Goal: Task Accomplishment & Management: Complete application form

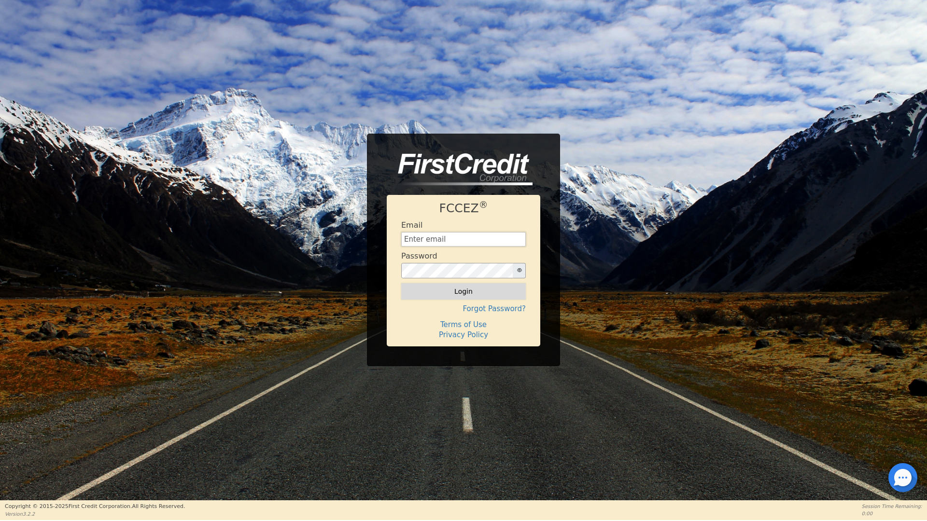
type input "[EMAIL_ADDRESS][DOMAIN_NAME]"
click at [470, 288] on button "Login" at bounding box center [463, 291] width 125 height 16
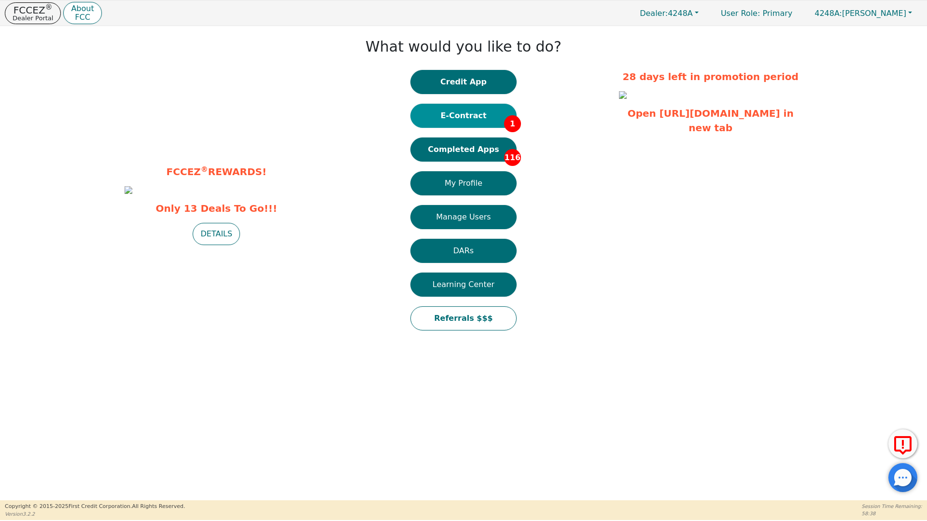
click at [461, 116] on button "E-Contract 1" at bounding box center [463, 116] width 106 height 24
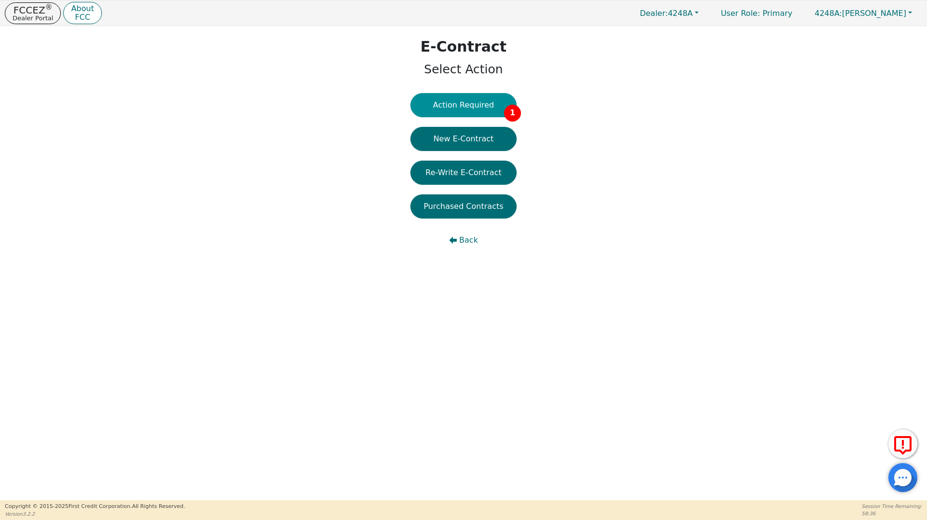
click at [459, 101] on button "Action Required 1" at bounding box center [463, 105] width 106 height 24
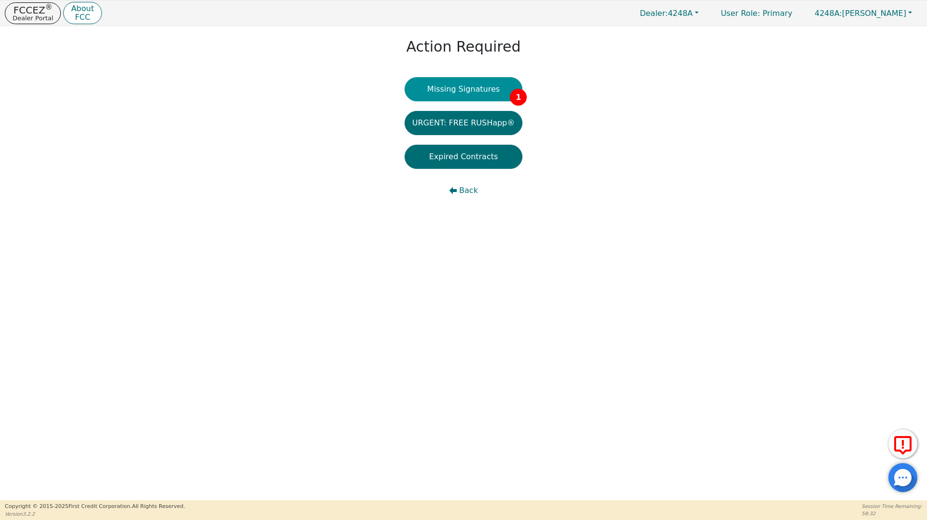
click at [464, 92] on button "Missing Signatures 1" at bounding box center [463, 89] width 118 height 24
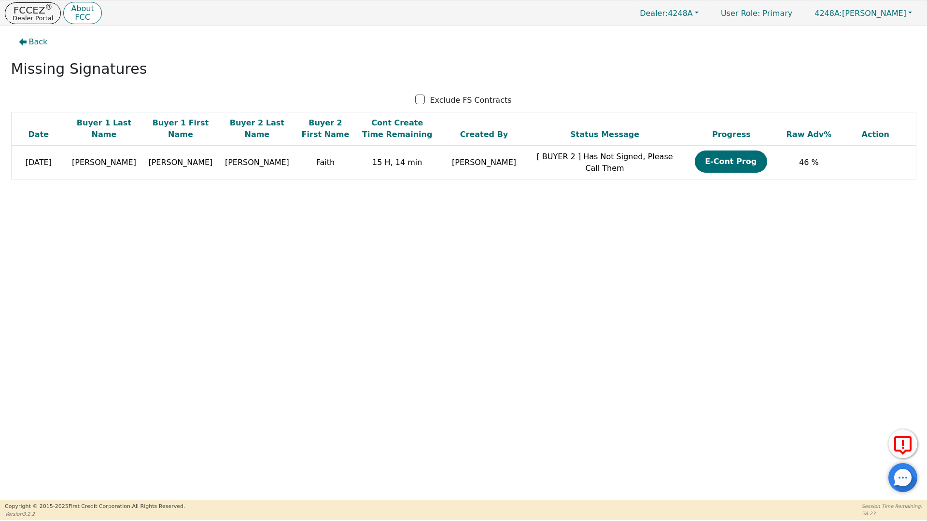
click at [302, 49] on div "Back" at bounding box center [463, 42] width 912 height 22
click at [39, 41] on span "Back" at bounding box center [38, 42] width 19 height 12
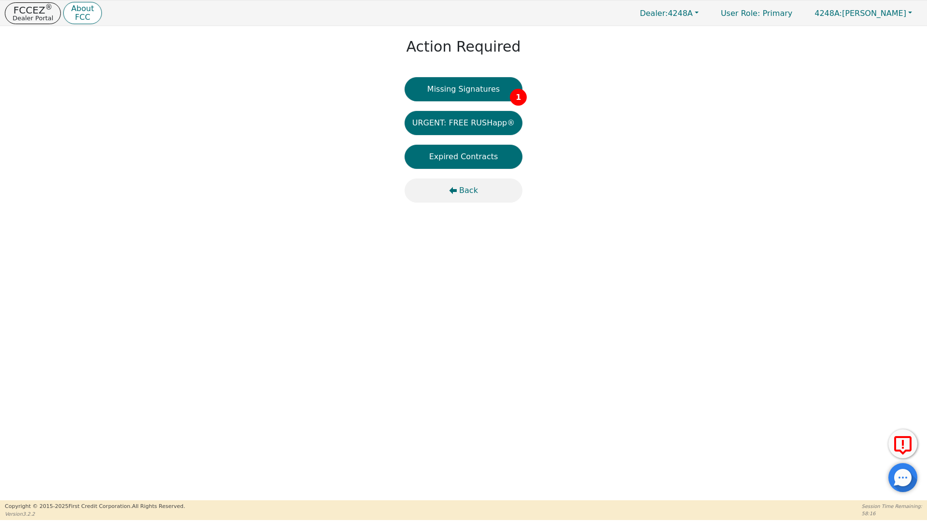
click at [468, 191] on span "Back" at bounding box center [468, 191] width 19 height 12
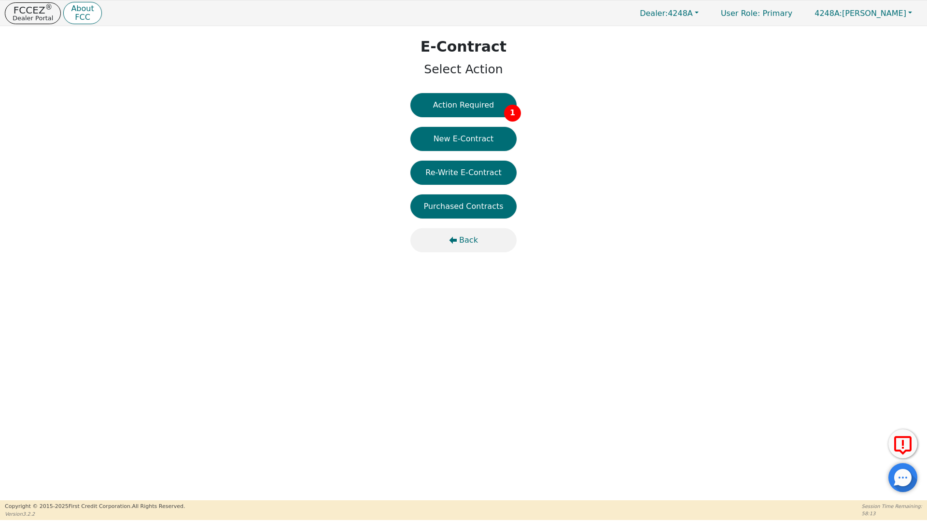
click at [470, 240] on span "Back" at bounding box center [468, 241] width 19 height 12
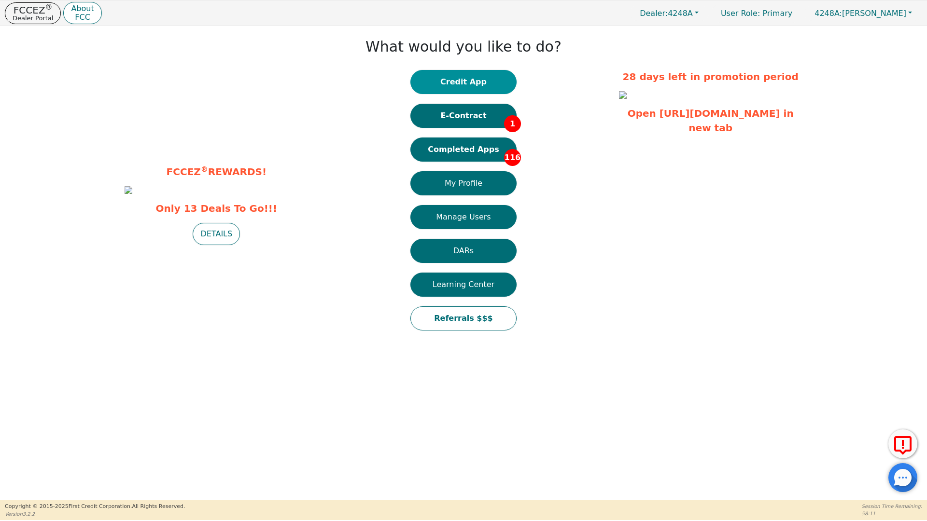
click at [462, 83] on button "Credit App" at bounding box center [463, 82] width 106 height 24
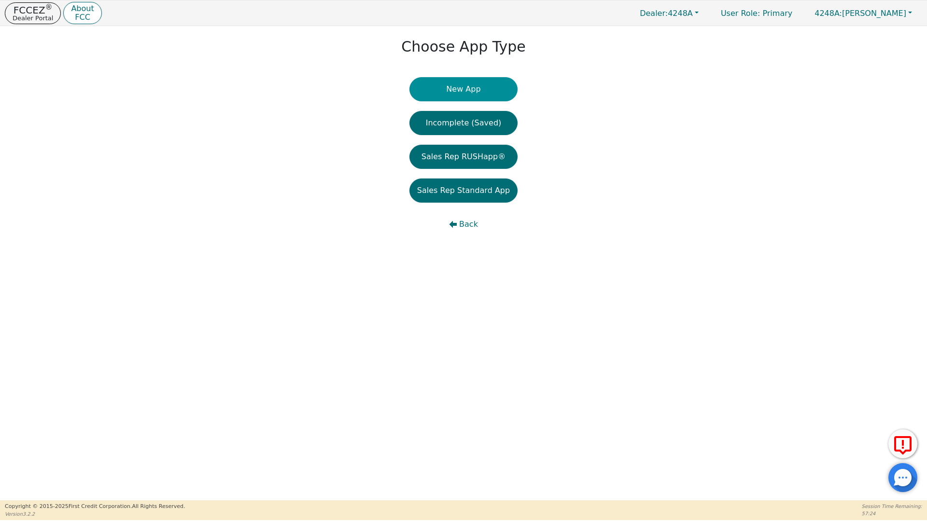
click at [459, 89] on button "New App" at bounding box center [463, 89] width 108 height 24
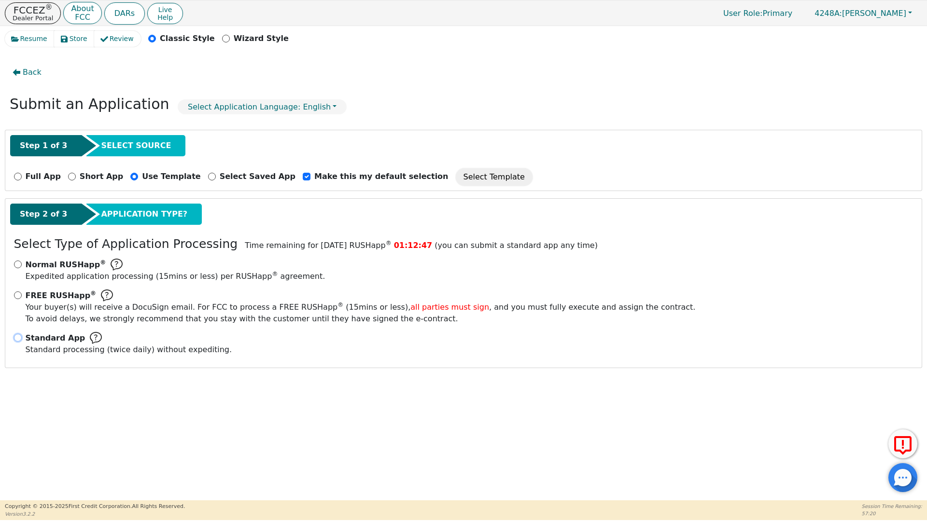
click at [16, 338] on input "Standard App Standard processing (twice daily) without expediting." at bounding box center [18, 338] width 8 height 8
radio input "true"
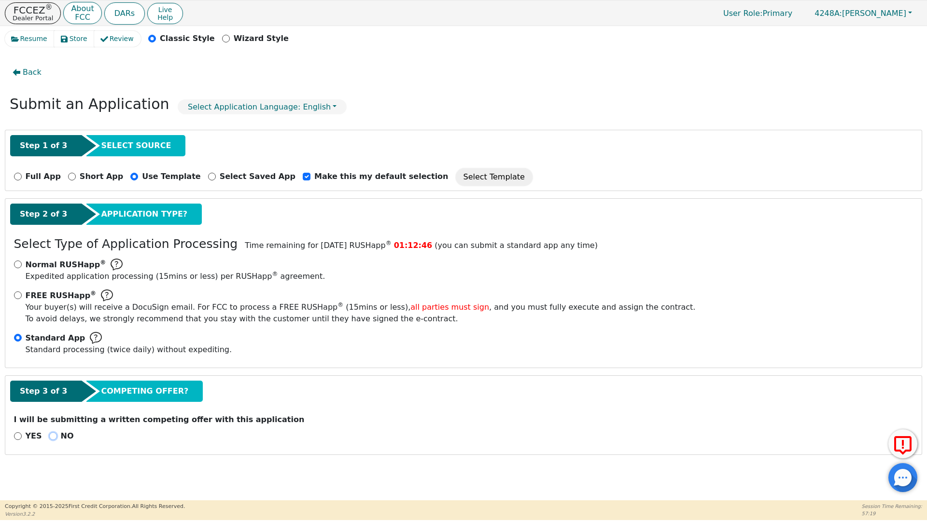
click at [49, 436] on input "NO" at bounding box center [53, 436] width 8 height 8
radio input "true"
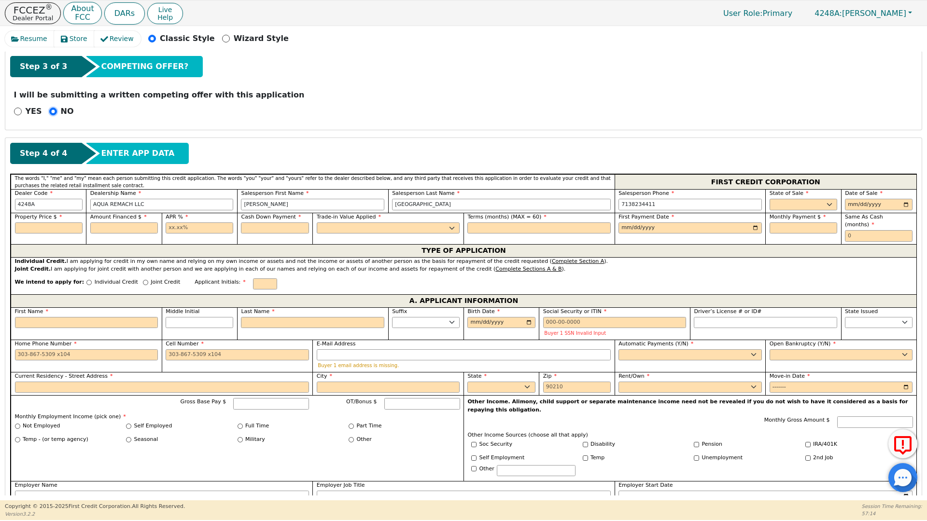
scroll to position [327, 0]
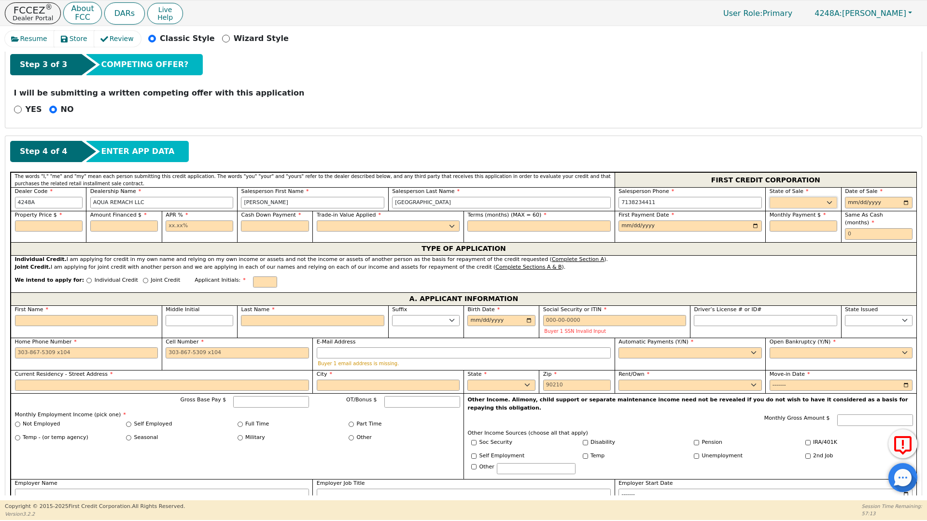
click at [785, 201] on select "AK AL AR AZ CA CO CT DC DE FL [GEOGRAPHIC_DATA] HI IA ID IL IN KS [GEOGRAPHIC_D…" at bounding box center [803, 203] width 68 height 12
select select "[GEOGRAPHIC_DATA]"
click at [769, 197] on select "AK AL AR AZ CA CO CT DC DE FL [GEOGRAPHIC_DATA] HI IA ID IL IN KS [GEOGRAPHIC_D…" at bounding box center [803, 203] width 68 height 12
click at [903, 202] on input "date" at bounding box center [879, 203] width 68 height 12
type input "[DATE]"
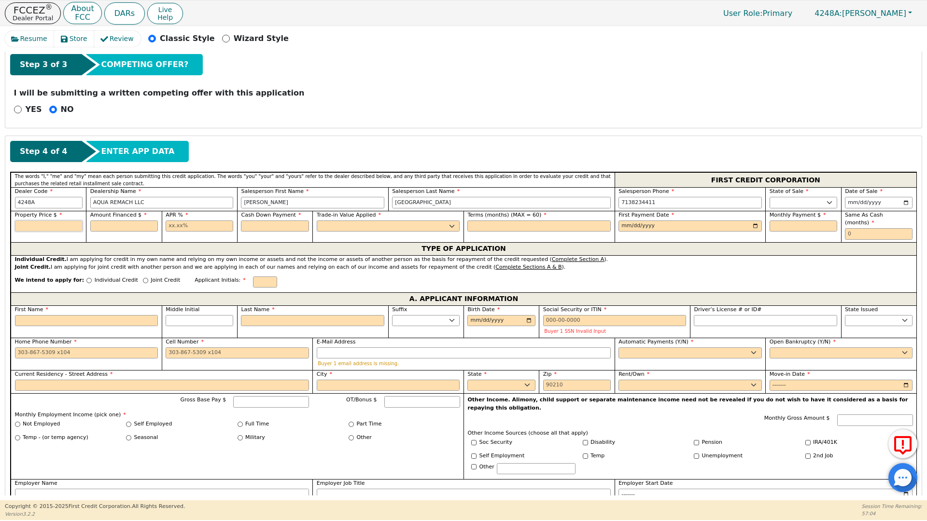
click at [42, 225] on input "text" at bounding box center [49, 227] width 68 height 12
type input "4990.00"
click at [106, 226] on input "text" at bounding box center [124, 227] width 68 height 12
type input "4990.00"
click at [171, 229] on input "text" at bounding box center [200, 227] width 68 height 12
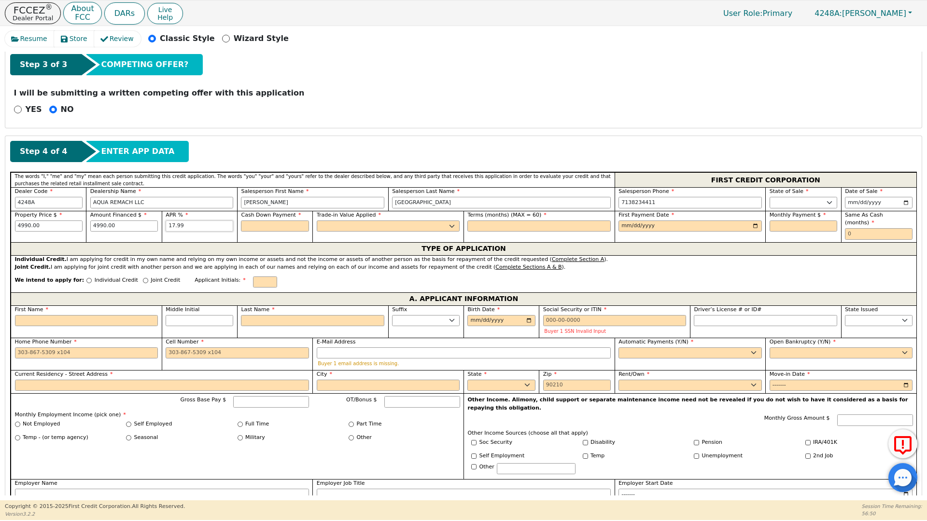
type input "17.99"
click at [260, 223] on input "text" at bounding box center [275, 227] width 68 height 12
type input "0.00"
click at [329, 227] on select "Yes No" at bounding box center [388, 227] width 143 height 12
select select "n"
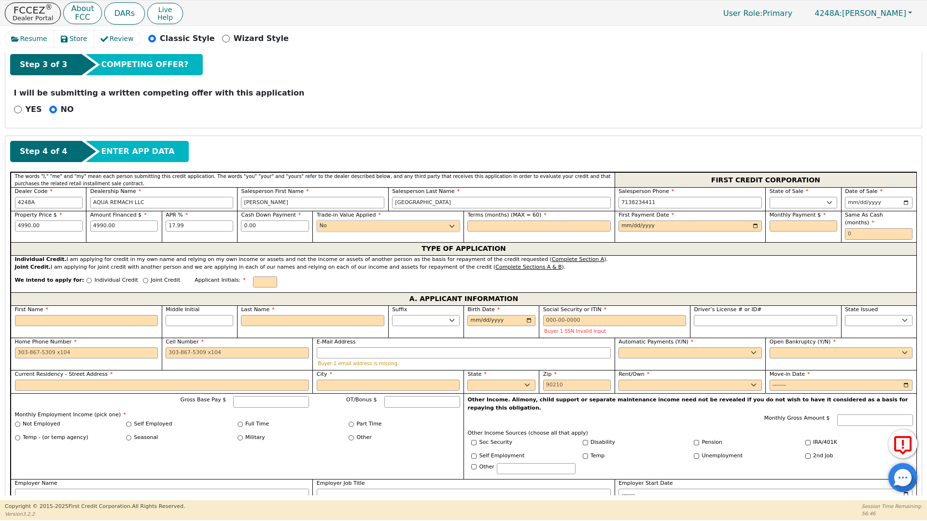
click at [317, 221] on select "Yes No" at bounding box center [388, 227] width 143 height 12
click at [481, 225] on input "text" at bounding box center [538, 227] width 143 height 12
type input "60"
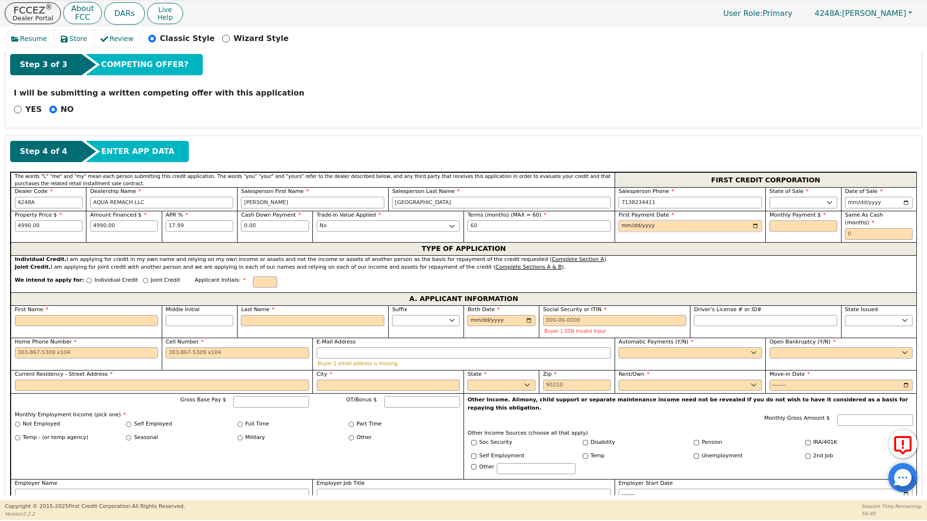
click at [751, 225] on input "date" at bounding box center [689, 227] width 143 height 12
type input "[DATE]"
click at [769, 223] on input "text" at bounding box center [803, 227] width 68 height 12
type input "126.69"
click at [851, 228] on input "text" at bounding box center [879, 234] width 68 height 12
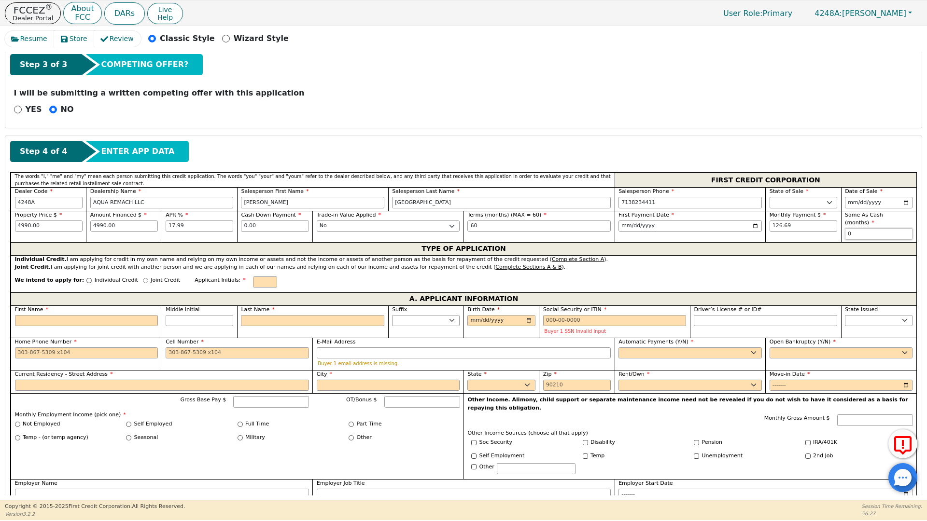
type input "0"
click at [86, 278] on input "Individual Credit" at bounding box center [88, 280] width 5 height 5
radio input "true"
click at [43, 315] on input "First Name" at bounding box center [86, 321] width 143 height 12
type input "C"
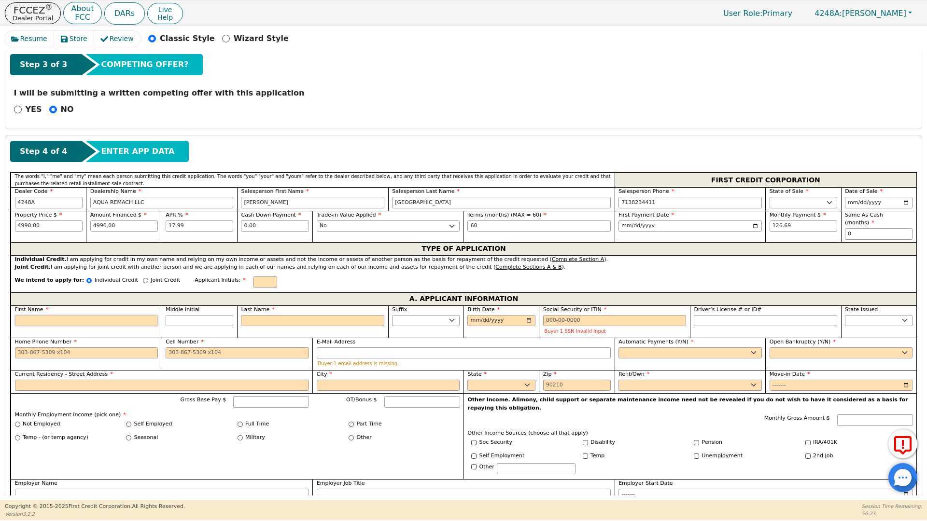
type input "C"
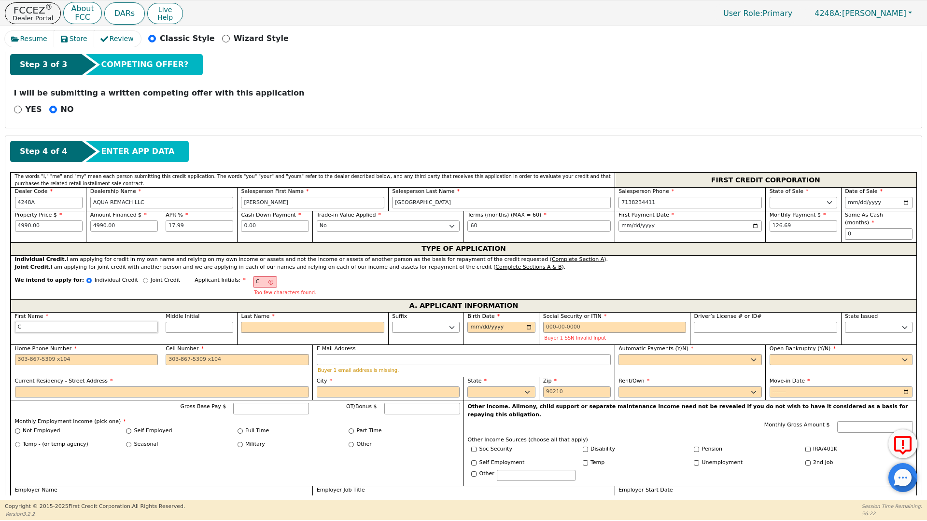
type input "CL"
type input "CLA"
type input "CLAU"
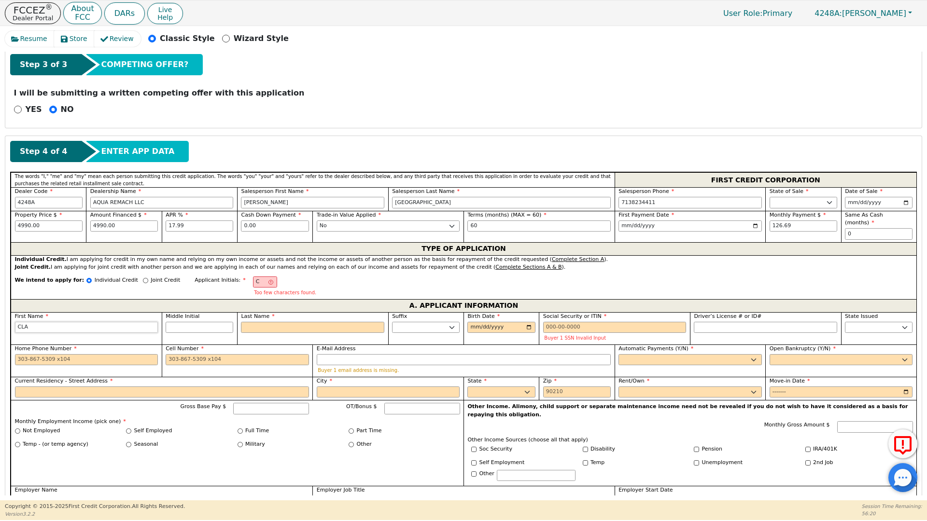
type input "CLAU"
type input "[PERSON_NAME]"
type input "CLAUDI"
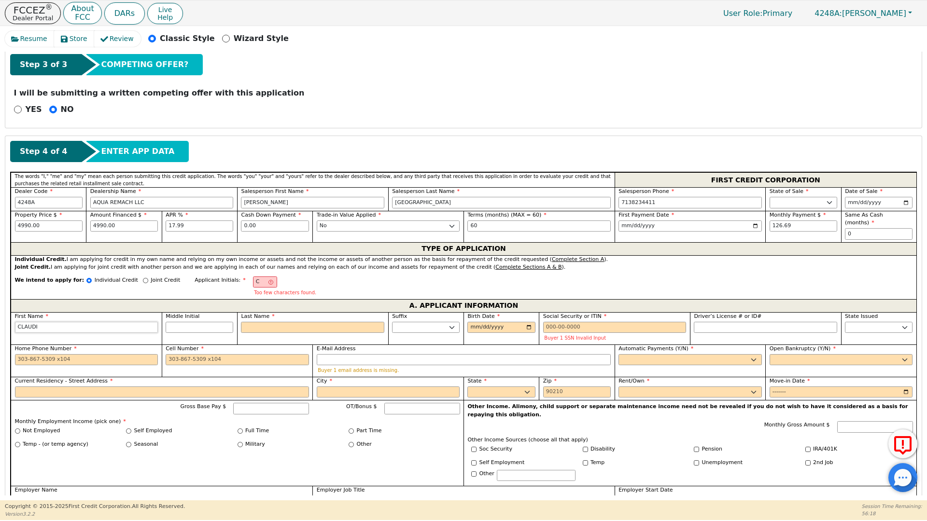
type input "[PERSON_NAME]"
click at [248, 322] on input "Last Name" at bounding box center [312, 328] width 143 height 12
type input "CC"
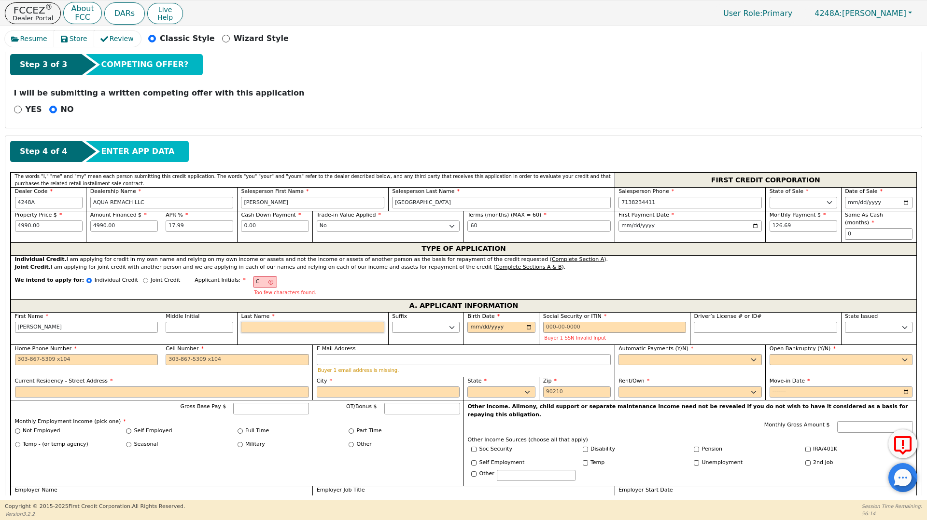
type input "C"
type input "[PERSON_NAME]"
type input "CA"
type input "[PERSON_NAME] CA"
type input "CAE"
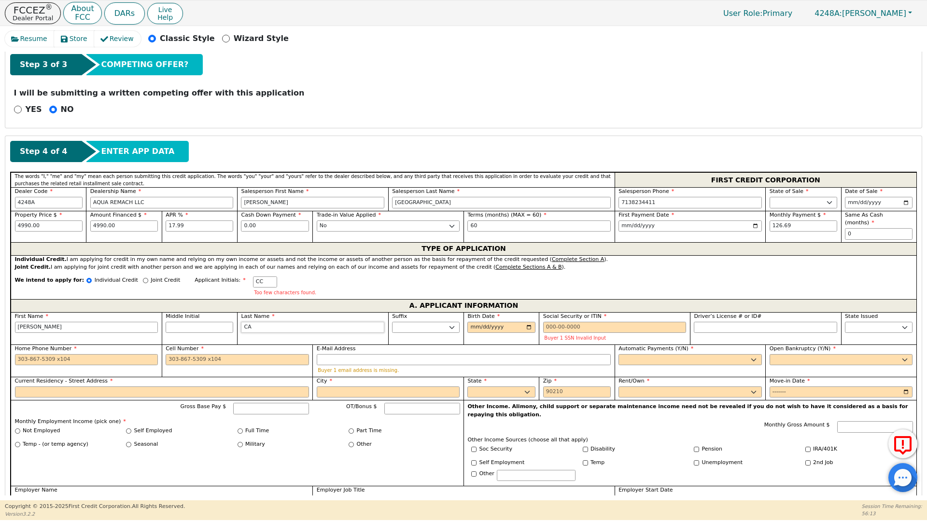
type input "[PERSON_NAME]"
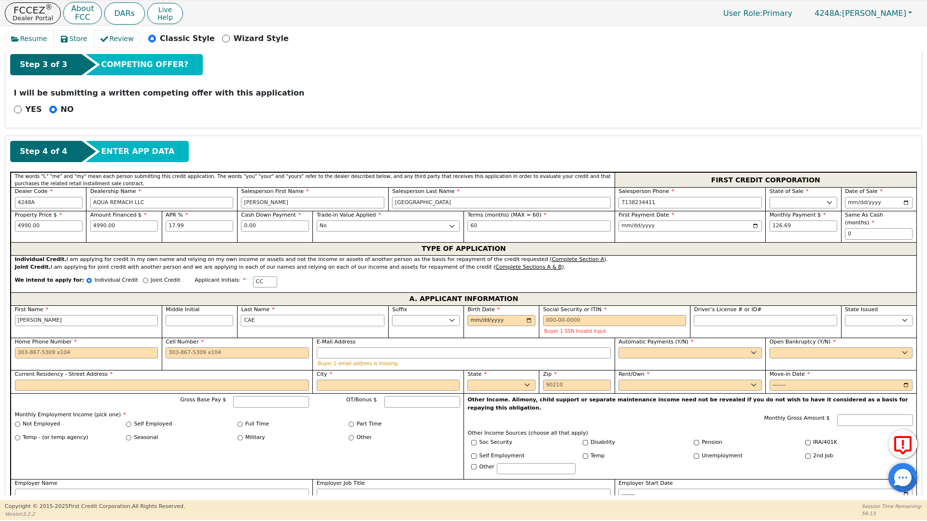
type input "CAEE"
type input "[PERSON_NAME]"
type input "CAEEA"
type input "[PERSON_NAME]"
type input "CAEEAS"
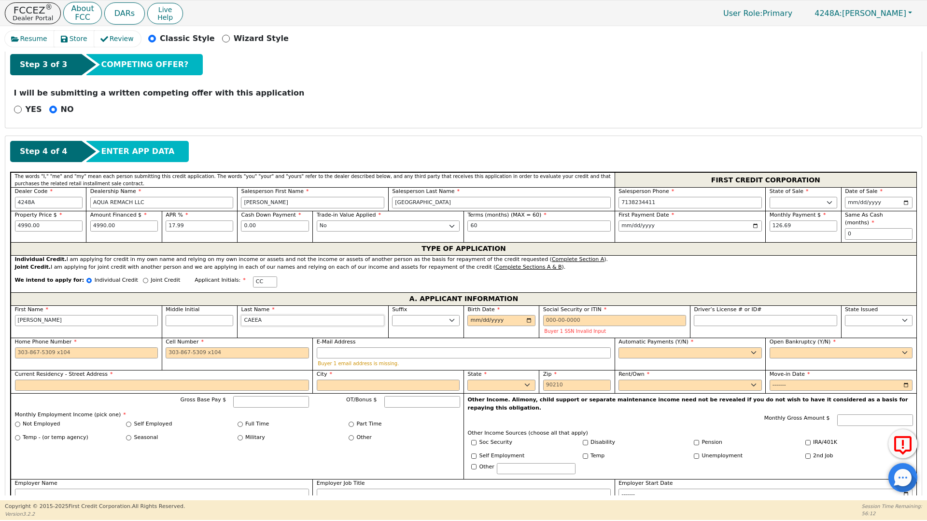
type input "[PERSON_NAME]"
type input "CAEEASC"
type input "[PERSON_NAME]"
type input "CAEEASCO"
type input "[PERSON_NAME]"
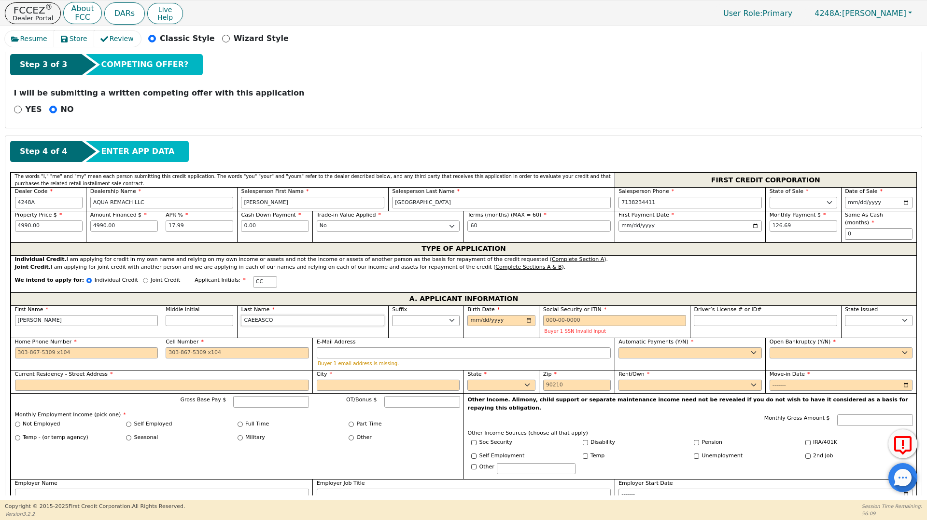
click at [256, 315] on input "CAEEASCO" at bounding box center [312, 321] width 143 height 12
type input "CAEASCO"
type input "[PERSON_NAME]"
type input "CAASCO"
type input "[PERSON_NAME]"
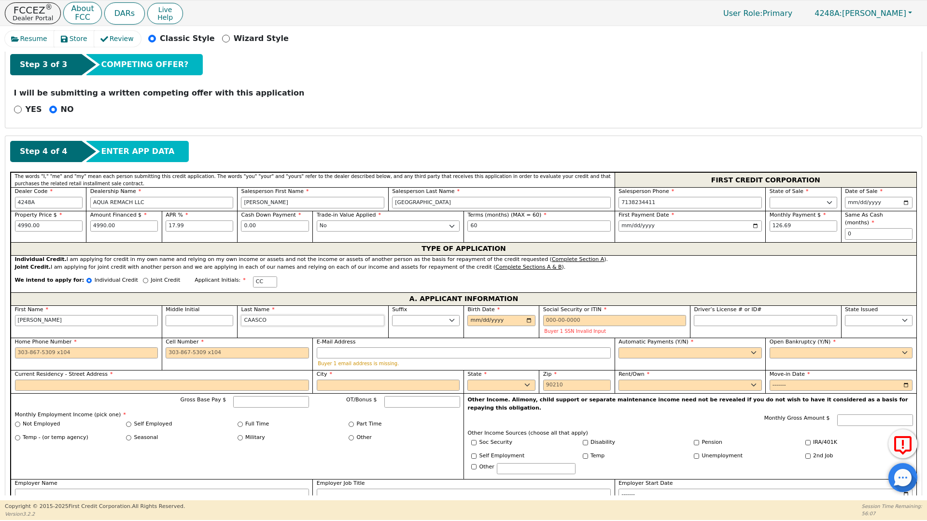
type input "[PERSON_NAME]"
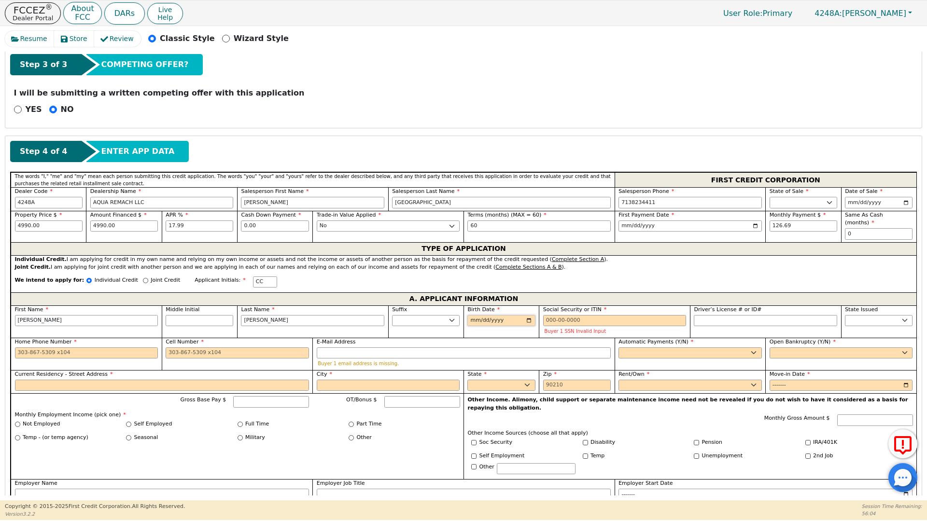
click at [474, 315] on input "Birth Date" at bounding box center [501, 321] width 68 height 12
type input "[DATE]"
click at [543, 315] on input "Social Security or ITIN" at bounding box center [614, 321] width 143 height 12
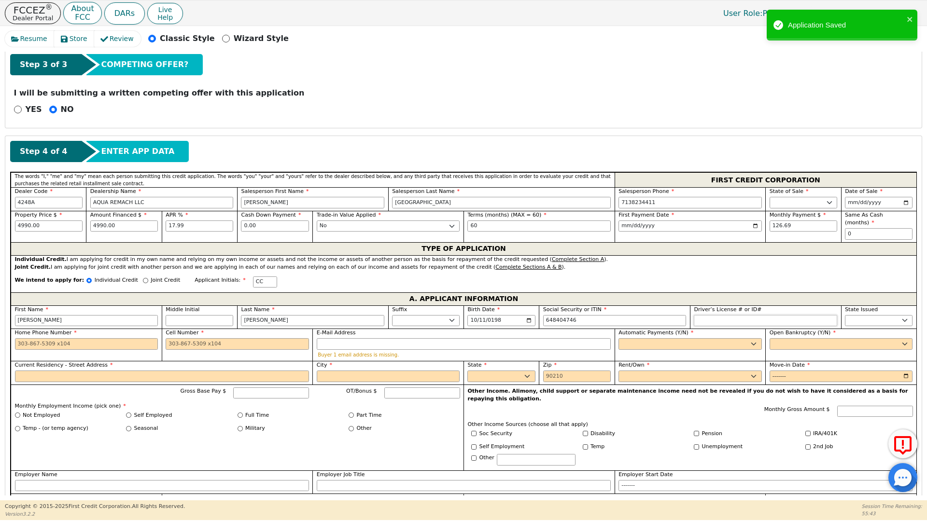
type input "***-**-4746"
click at [701, 315] on input "Driver’s License # or ID#" at bounding box center [765, 321] width 143 height 12
click at [849, 315] on select "AK AL AR AZ CA CO CT DC DE FL [GEOGRAPHIC_DATA] HI IA ID IL IN KS [GEOGRAPHIC_D…" at bounding box center [879, 321] width 68 height 12
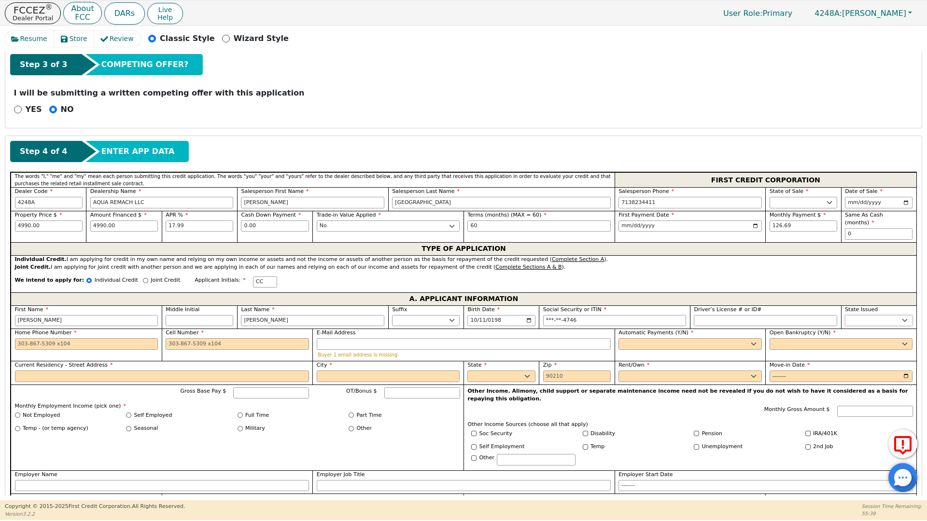
select select "[GEOGRAPHIC_DATA]"
click at [851, 315] on select "AK AL AR AZ CA CO CT DC DE FL [GEOGRAPHIC_DATA] HI IA ID IL IN KS [GEOGRAPHIC_D…" at bounding box center [879, 321] width 68 height 12
click at [19, 338] on input "Home Phone Number" at bounding box center [86, 344] width 143 height 12
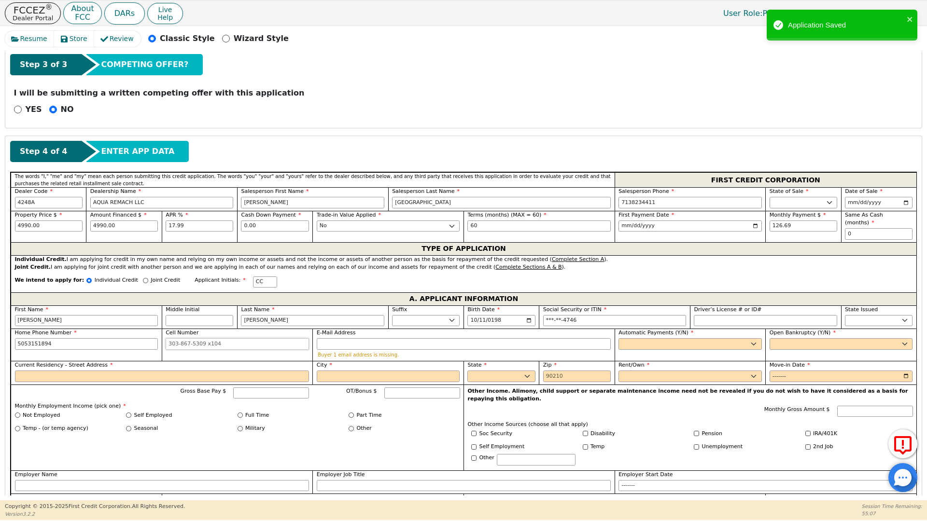
type input "[PHONE_NUMBER]"
click at [168, 338] on input "Cell Number" at bounding box center [237, 344] width 143 height 12
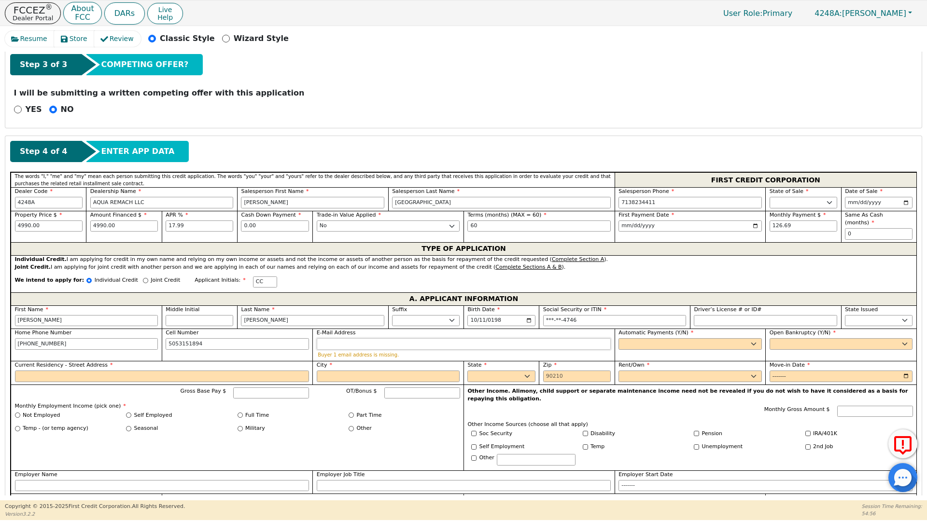
type input "[PHONE_NUMBER]"
click at [322, 338] on input "E-Mail Address" at bounding box center [464, 344] width 294 height 12
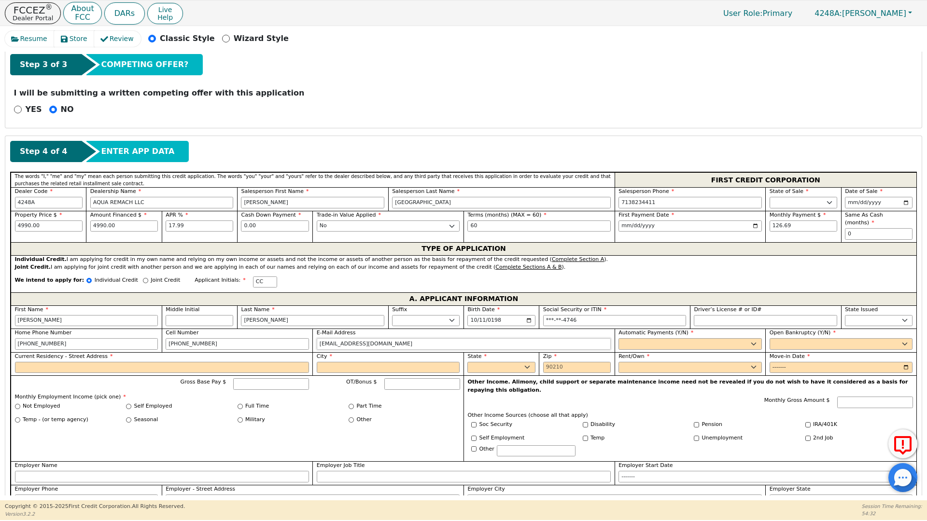
type input "[EMAIL_ADDRESS][DOMAIN_NAME]"
click at [625, 338] on select "Yes No" at bounding box center [689, 344] width 143 height 12
select select "y"
click at [618, 338] on select "Yes No" at bounding box center [689, 344] width 143 height 12
type input "[PERSON_NAME]"
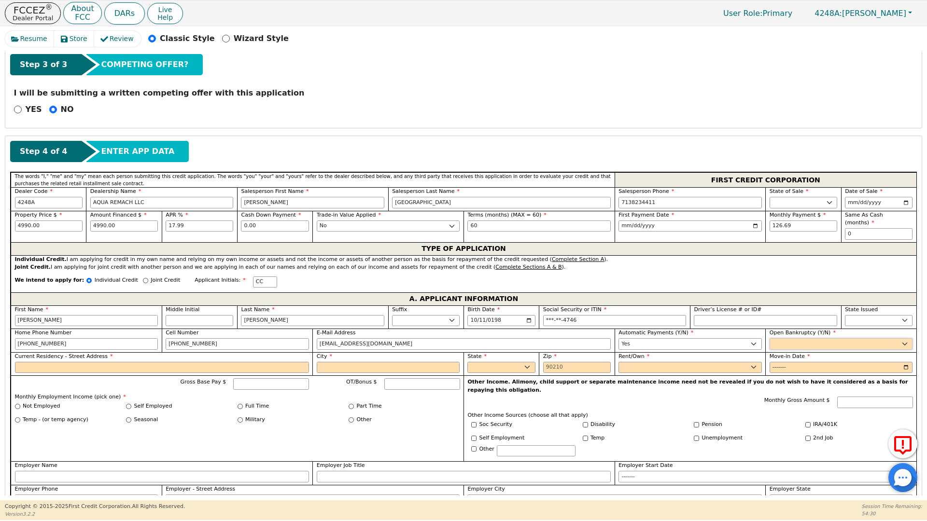
click at [782, 338] on select "Yes No" at bounding box center [840, 344] width 143 height 12
select select "n"
click at [769, 338] on select "Yes No" at bounding box center [840, 344] width 143 height 12
click at [24, 362] on input "Current Residency - Street Address" at bounding box center [162, 368] width 294 height 12
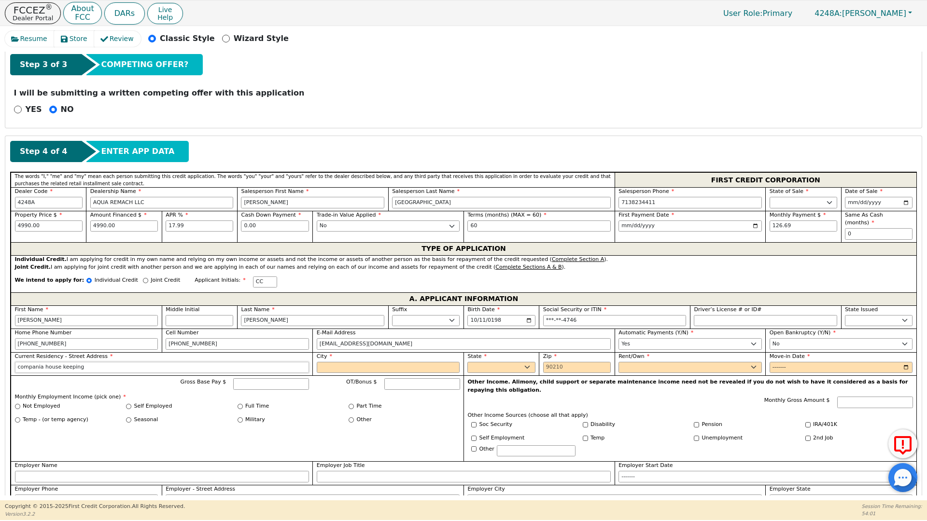
type input "compania house keeping"
click at [332, 362] on input "City" at bounding box center [388, 368] width 143 height 12
type input "conroe"
click at [475, 362] on select "AK AL AR AZ CA CO CT DC DE FL [GEOGRAPHIC_DATA] HI IA ID IL IN KS [GEOGRAPHIC_D…" at bounding box center [501, 368] width 68 height 12
select select "[GEOGRAPHIC_DATA]"
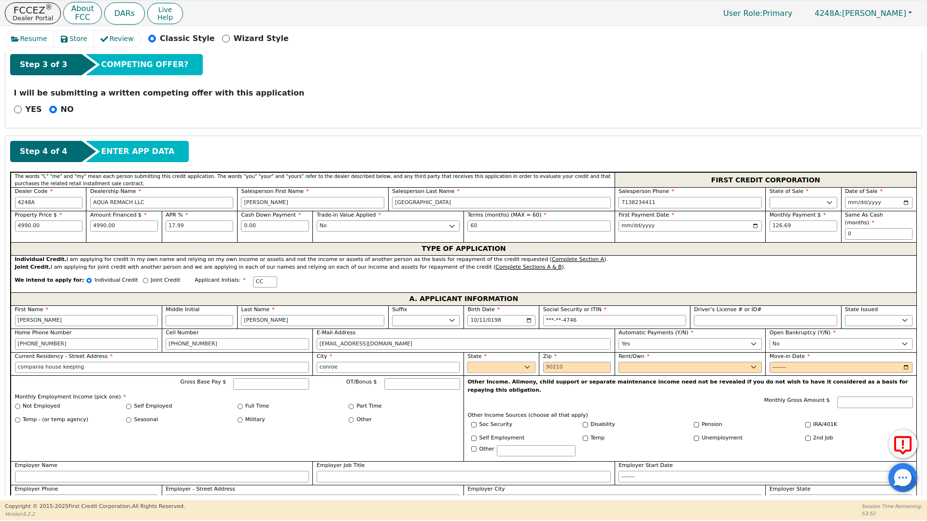
click at [475, 362] on select "AK AL AR AZ CA CO CT DC DE FL [GEOGRAPHIC_DATA] HI IA ID IL IN KS [GEOGRAPHIC_D…" at bounding box center [501, 368] width 68 height 12
click at [550, 362] on input "Zip" at bounding box center [577, 368] width 68 height 12
type input "77306"
click at [630, 362] on select "Rent Own" at bounding box center [689, 368] width 143 height 12
select select "Own"
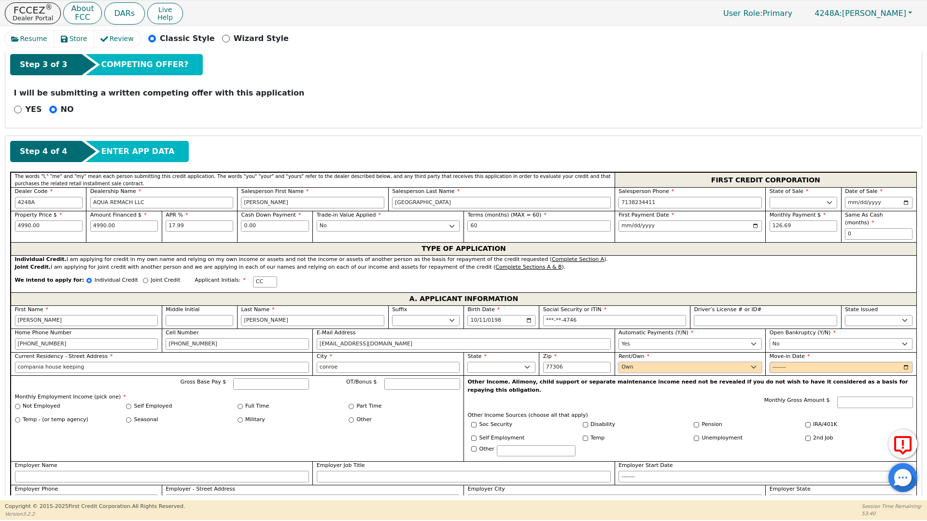
click at [618, 362] on select "Rent Own" at bounding box center [689, 368] width 143 height 12
click at [773, 362] on input "Move-in Date" at bounding box center [840, 368] width 143 height 12
click at [787, 362] on input "Move-in Date" at bounding box center [840, 368] width 143 height 12
type input "2025-06"
click at [252, 378] on input "Gross Base Pay $" at bounding box center [271, 384] width 76 height 12
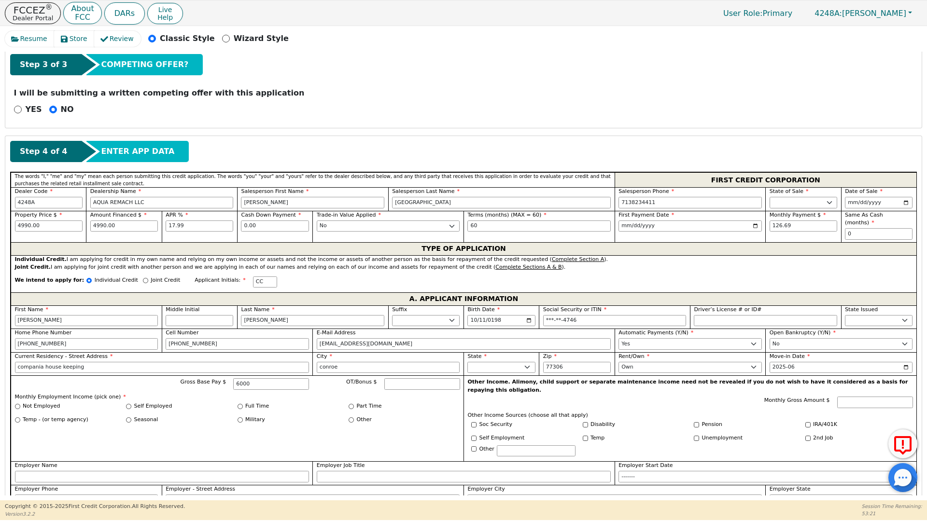
type input "6000.00"
click at [236, 403] on div "Self Employed" at bounding box center [181, 407] width 111 height 8
click at [239, 404] on input "Full Time" at bounding box center [239, 406] width 5 height 5
radio input "true"
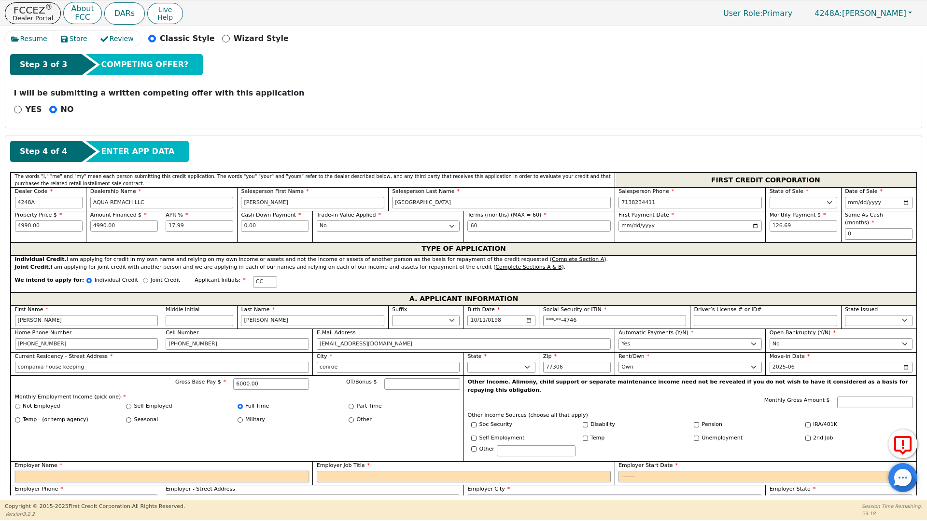
click at [19, 471] on input "Employer Name" at bounding box center [162, 477] width 294 height 12
click at [325, 416] on div "Military" at bounding box center [292, 420] width 111 height 8
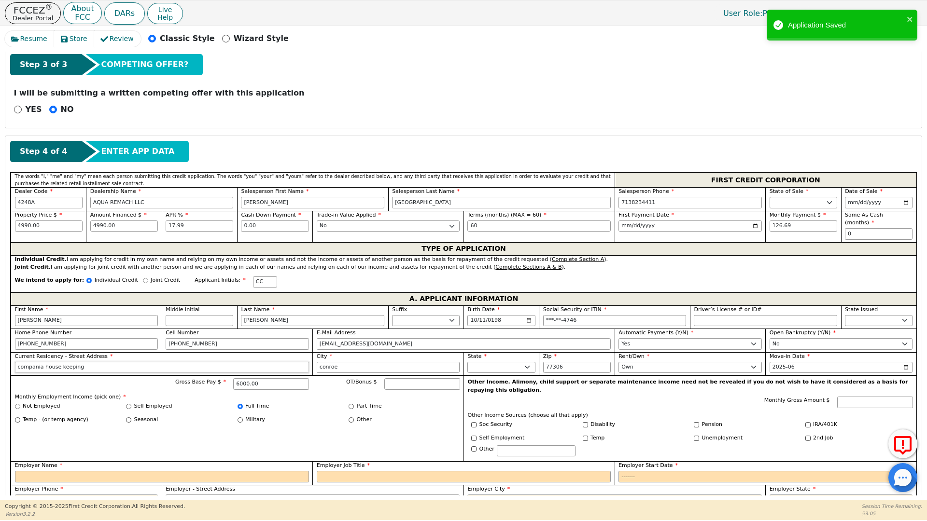
drag, startPoint x: 83, startPoint y: 361, endPoint x: 5, endPoint y: 363, distance: 78.7
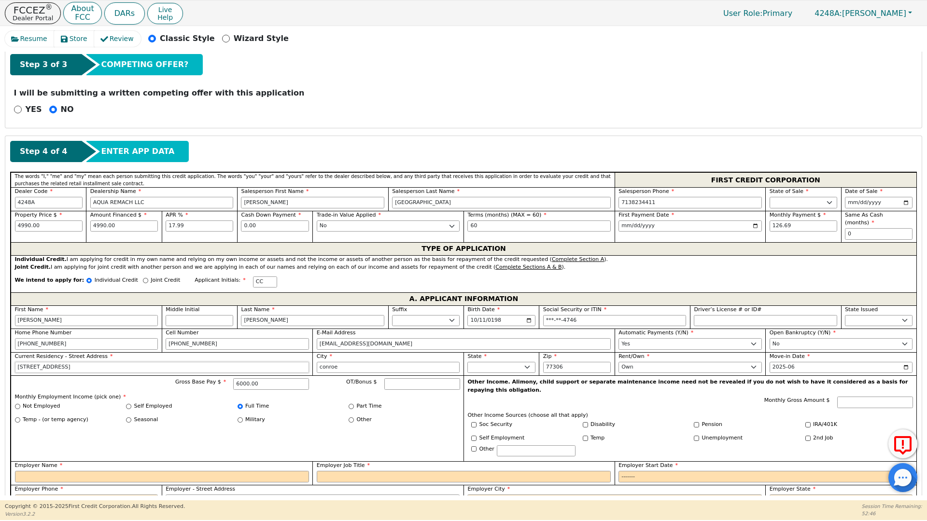
type input "[STREET_ADDRESS]"
click at [365, 431] on div "Gross Base Pay $ 6000.00 OT/Bonus $ Monthly Employment Income (pick one) * Not …" at bounding box center [237, 418] width 453 height 86
click at [36, 471] on input "Employer Name" at bounding box center [162, 477] width 294 height 12
type input "COMPANIA DE LIMPIEZA"
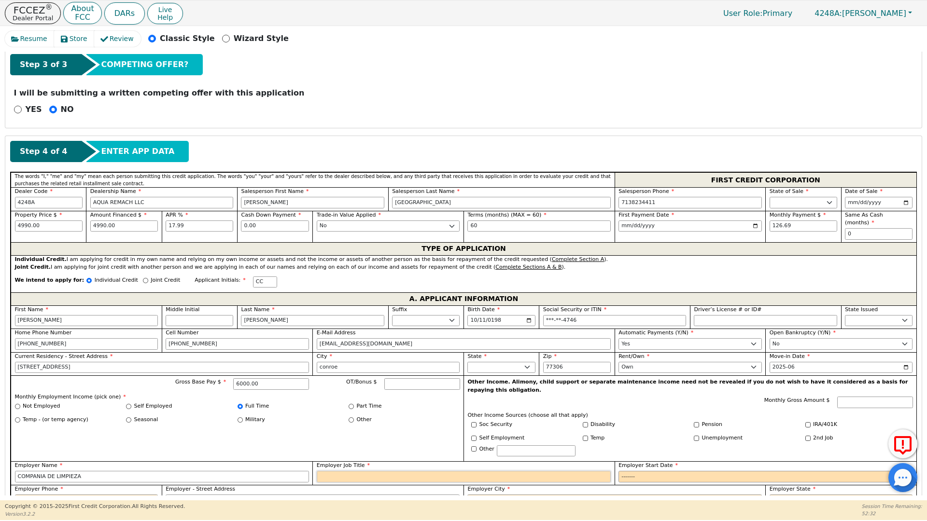
click at [338, 471] on input "Employer Job Title" at bounding box center [464, 477] width 294 height 12
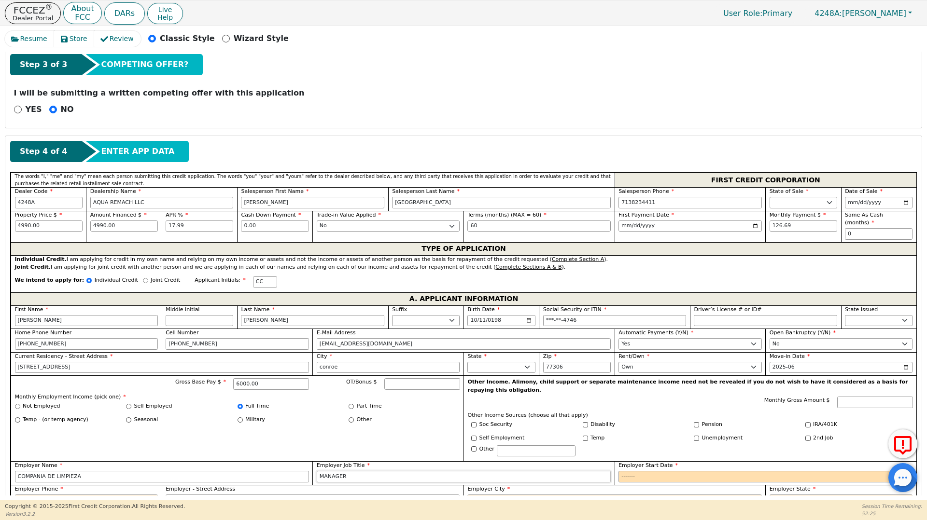
type input "MANAGER"
click at [631, 471] on input "Employer Start Date" at bounding box center [765, 477] width 294 height 12
click at [640, 471] on input "Employer Start Date" at bounding box center [765, 477] width 294 height 12
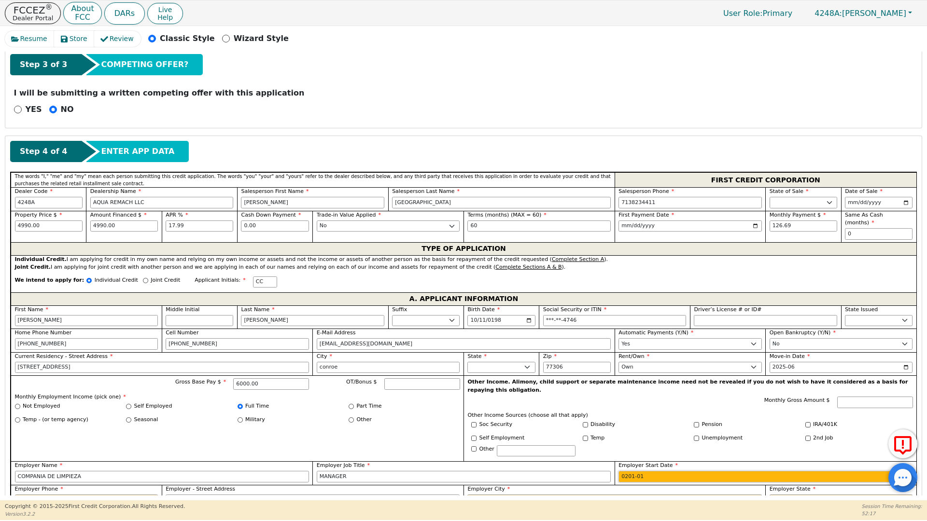
type input "2010-01"
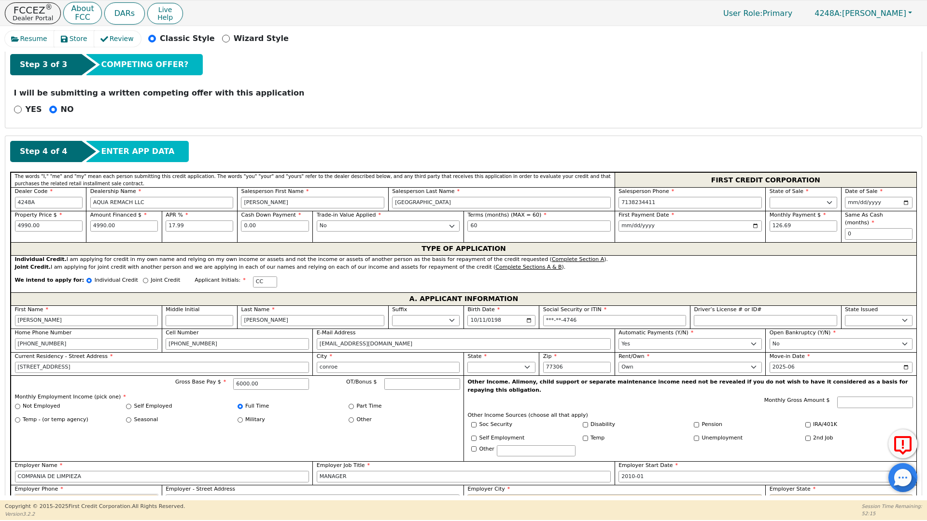
click at [22, 495] on input "Employer Phone" at bounding box center [86, 501] width 143 height 12
type input "2"
type input "[PHONE_NUMBER]"
click at [485, 495] on input "Employer City" at bounding box center [614, 501] width 294 height 12
type input "CONROE"
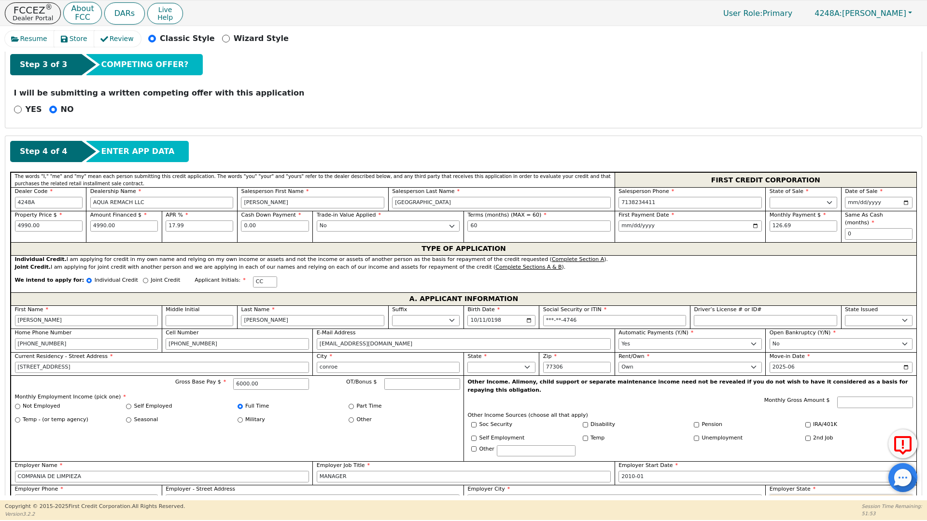
click at [774, 495] on select "AK AL AR AZ CA CO CT DC DE FL [GEOGRAPHIC_DATA] HI IA ID [GEOGRAPHIC_DATA] IN K…" at bounding box center [840, 501] width 143 height 12
select select "[GEOGRAPHIC_DATA]"
click at [774, 495] on select "AK AL AR AZ CA CO CT DC DE FL [GEOGRAPHIC_DATA] HI IA ID [GEOGRAPHIC_DATA] IN K…" at bounding box center [840, 501] width 143 height 12
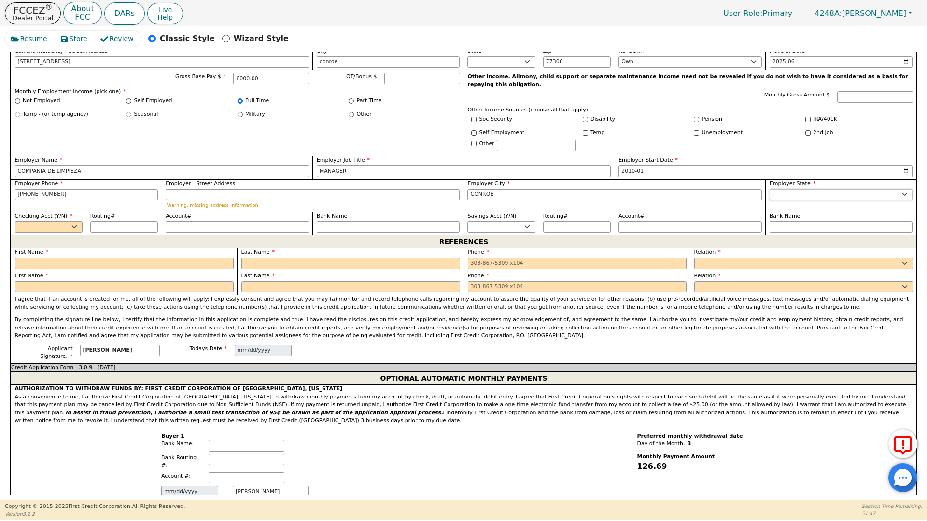
scroll to position [668, 0]
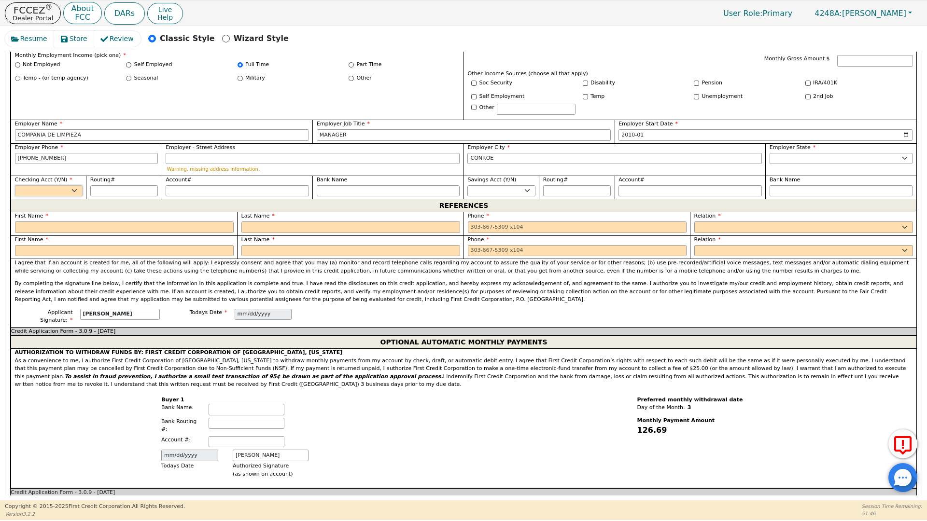
click at [76, 185] on select "Yes No" at bounding box center [49, 191] width 68 height 12
select select "y"
click at [15, 185] on select "Yes No" at bounding box center [49, 191] width 68 height 12
click at [44, 214] on div "First Name" at bounding box center [124, 222] width 219 height 21
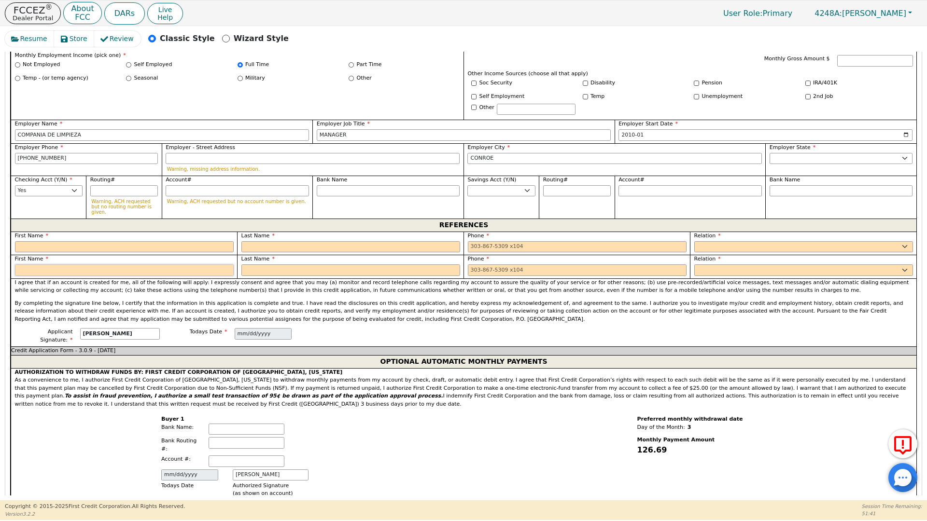
click at [22, 264] on input "text" at bounding box center [124, 270] width 219 height 12
type input "[PERSON_NAME]"
click at [247, 241] on input "text" at bounding box center [350, 247] width 219 height 12
click at [245, 264] on input "text" at bounding box center [350, 270] width 219 height 12
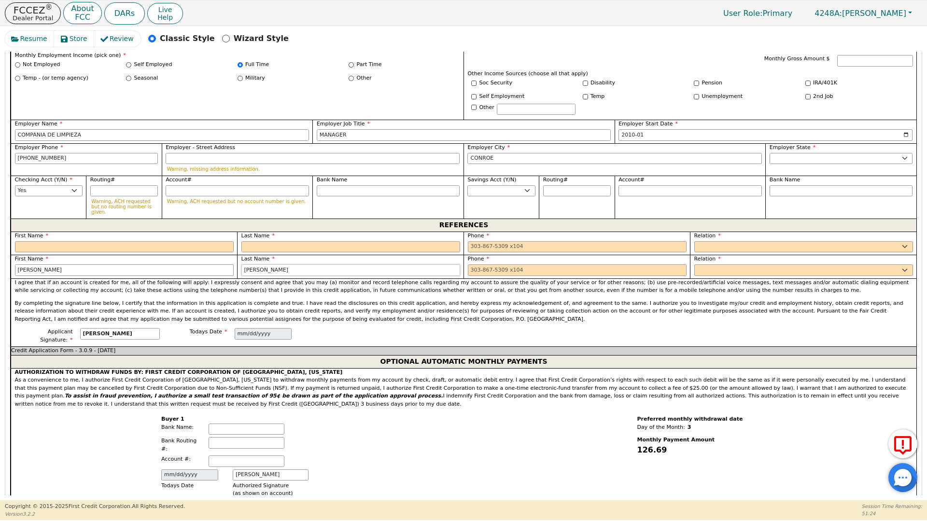
type input "[PERSON_NAME]"
click at [475, 264] on input "tel" at bounding box center [577, 270] width 219 height 12
type input "[PHONE_NUMBER]"
click at [705, 264] on select "FATHER MOTHER SISTER BROTHER DAUGHTER SON CO-WORKER NEIGHBOR FRIEND COUSIN G-MO…" at bounding box center [803, 270] width 219 height 12
select select "FRIEND"
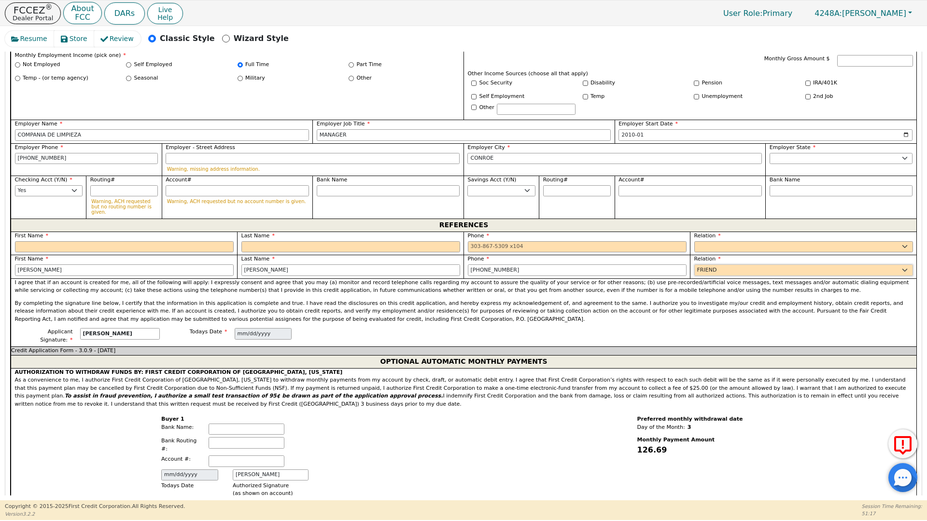
click at [694, 264] on select "FATHER MOTHER SISTER BROTHER DAUGHTER SON CO-WORKER NEIGHBOR FRIEND COUSIN G-MO…" at bounding box center [803, 270] width 219 height 12
click at [42, 241] on input "text" at bounding box center [124, 247] width 219 height 12
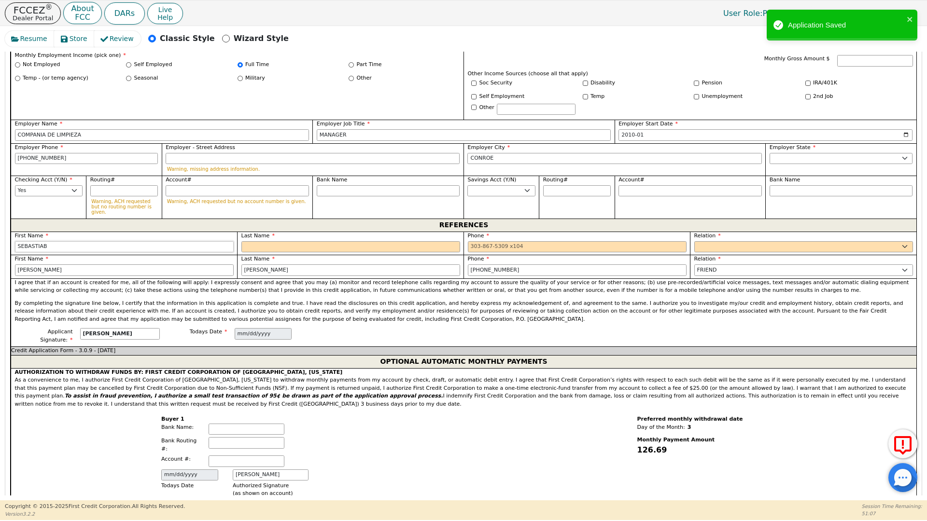
type input "SEBASTIAB"
click at [255, 241] on input "text" at bounding box center [350, 247] width 219 height 12
type input "[PERSON_NAME]"
click at [476, 241] on input "tel" at bounding box center [577, 247] width 219 height 12
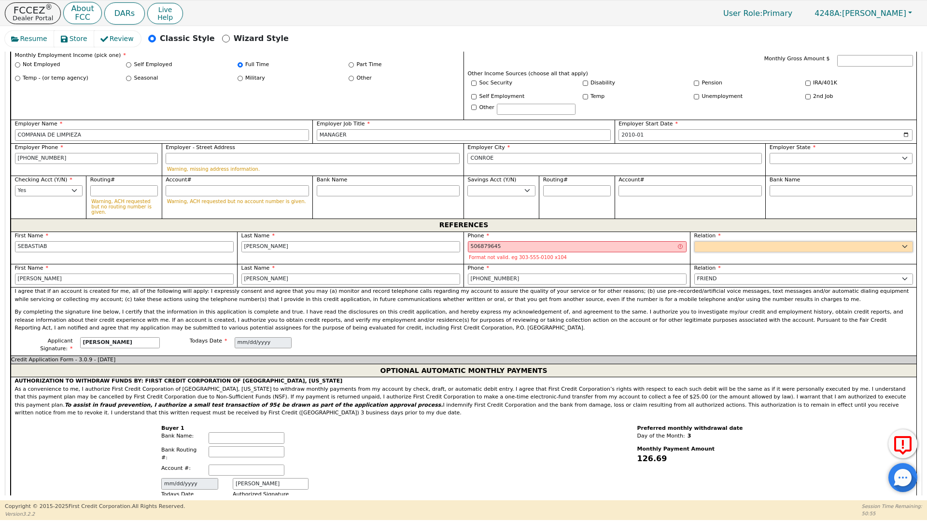
click at [695, 241] on select "FATHER MOTHER SISTER BROTHER DAUGHTER SON CO-WORKER NEIGHBOR FRIEND COUSIN G-MO…" at bounding box center [803, 247] width 219 height 12
click at [501, 241] on input "506879645" at bounding box center [577, 247] width 219 height 12
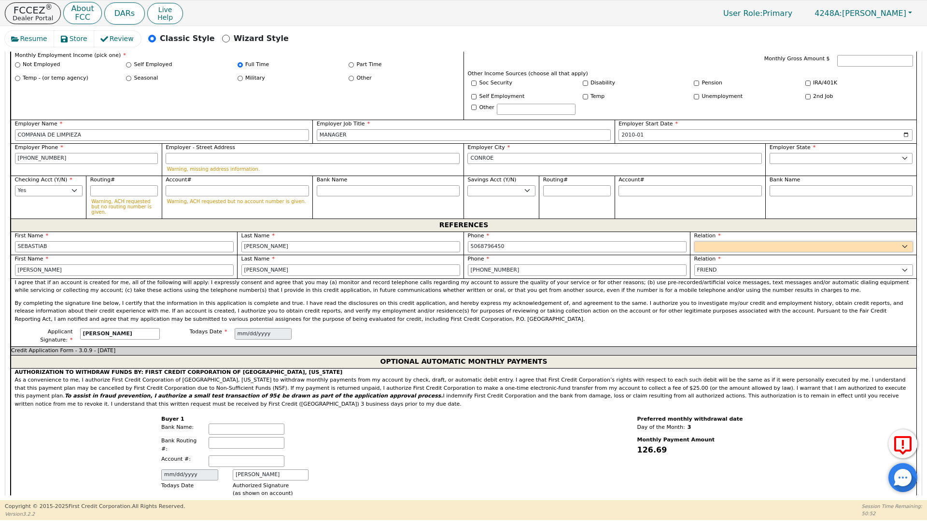
type input "[PHONE_NUMBER]"
click at [704, 241] on select "FATHER MOTHER SISTER BROTHER DAUGHTER SON CO-WORKER NEIGHBOR FRIEND COUSIN G-MO…" at bounding box center [803, 247] width 219 height 12
select select "FRIEND"
click at [694, 241] on select "FATHER MOTHER SISTER BROTHER DAUGHTER SON CO-WORKER NEIGHBOR FRIEND COUSIN G-MO…" at bounding box center [803, 247] width 219 height 12
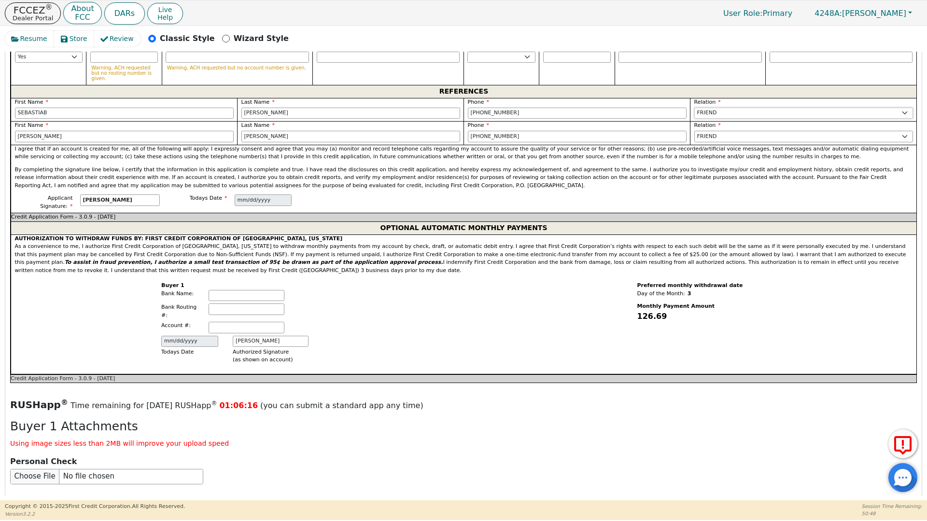
scroll to position [1035, 0]
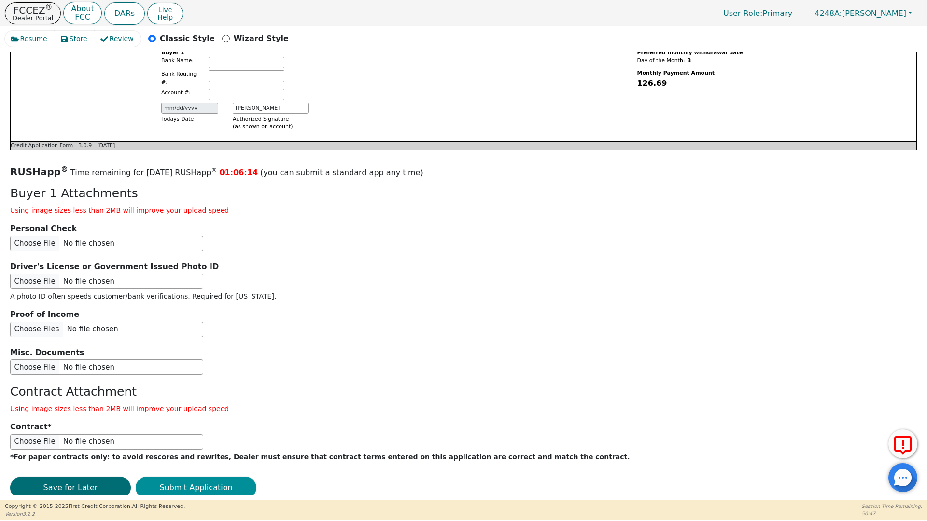
click at [197, 477] on button "Submit Application" at bounding box center [196, 488] width 121 height 22
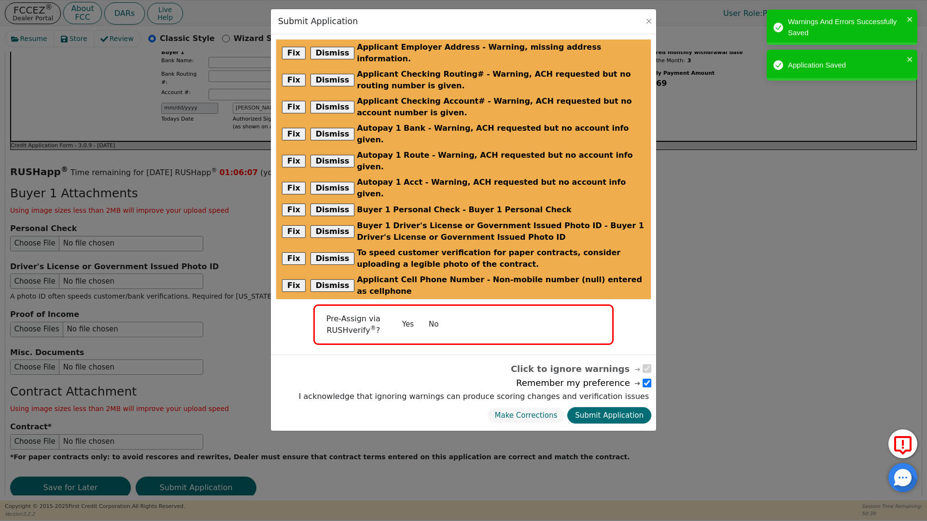
drag, startPoint x: 434, startPoint y: 271, endPoint x: 439, endPoint y: 271, distance: 5.3
click at [437, 316] on button "No" at bounding box center [433, 324] width 25 height 17
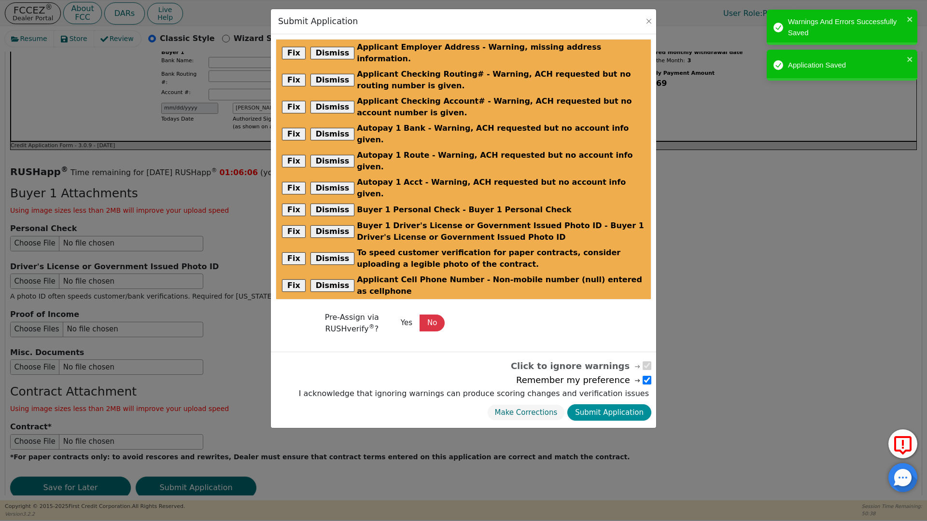
click at [596, 404] on button "Submit Application" at bounding box center [609, 412] width 84 height 17
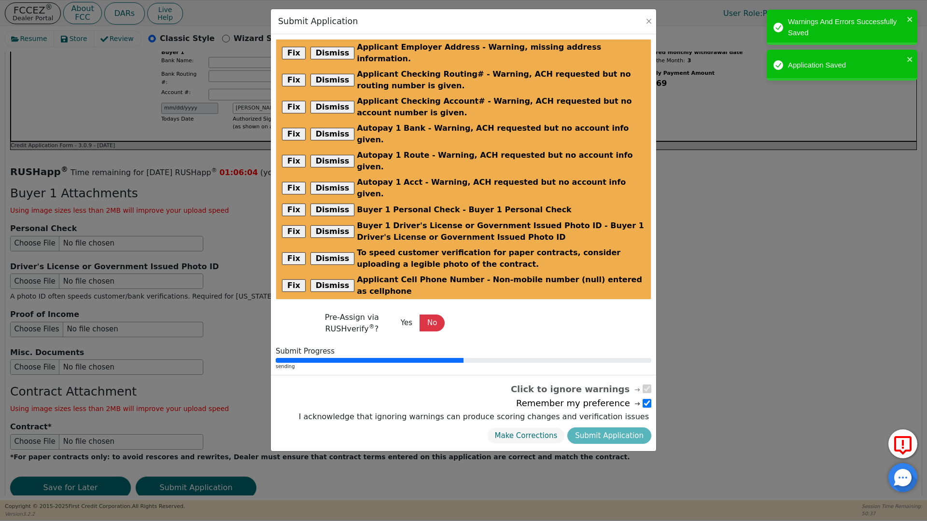
radio input "false"
checkbox input "false"
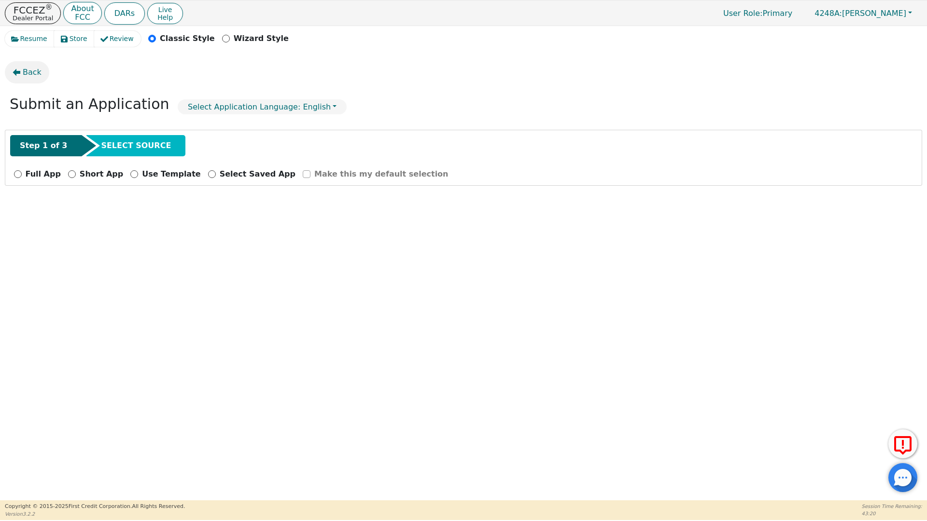
click at [33, 72] on span "Back" at bounding box center [32, 73] width 19 height 12
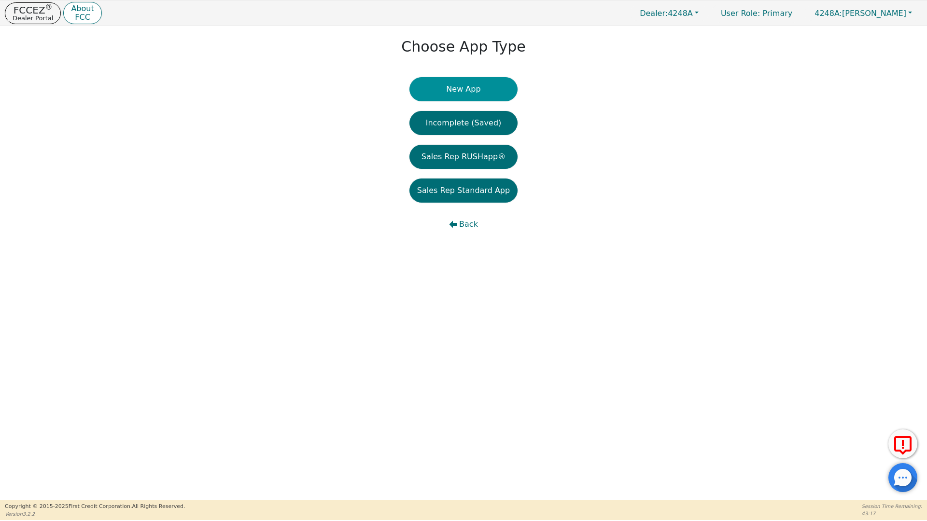
click at [459, 90] on button "New App" at bounding box center [463, 89] width 108 height 24
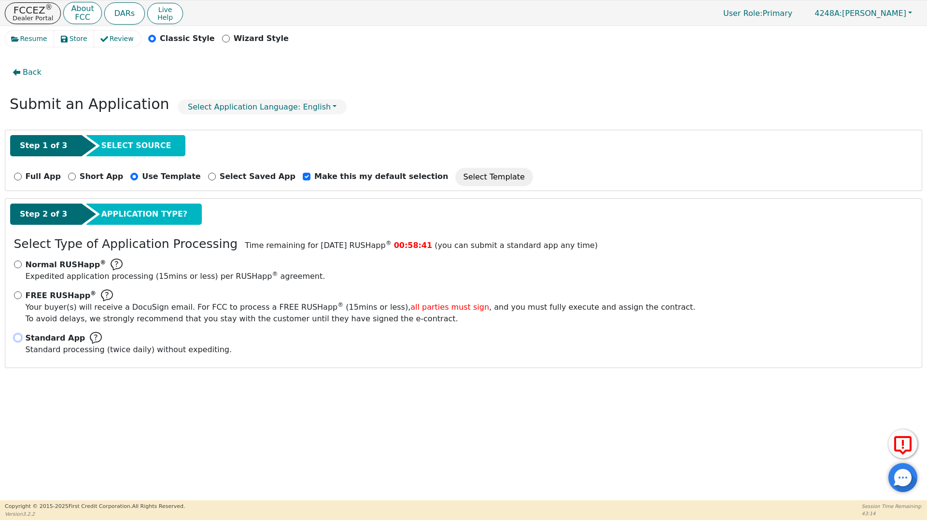
click at [19, 337] on input "Standard App Standard processing (twice daily) without expediting." at bounding box center [18, 338] width 8 height 8
radio input "true"
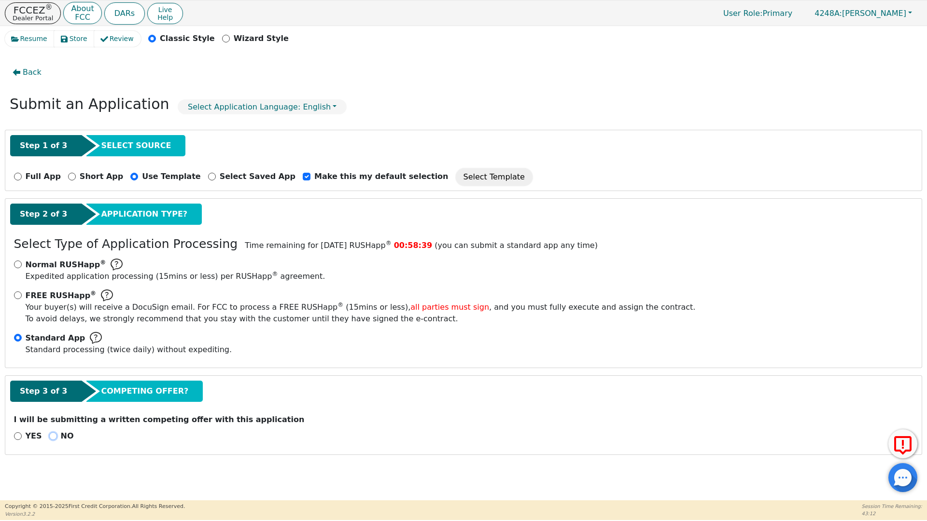
click at [49, 436] on input "NO" at bounding box center [53, 436] width 8 height 8
radio input "true"
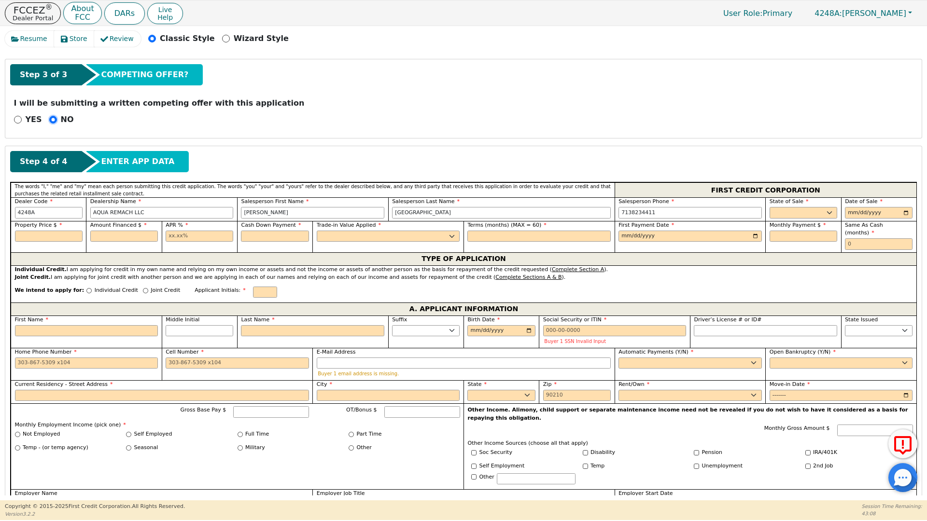
scroll to position [320, 0]
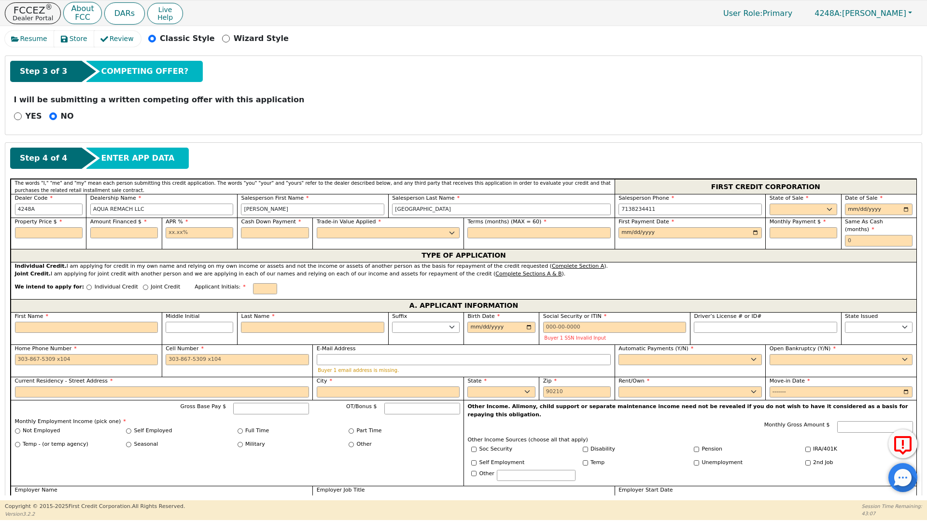
click at [780, 203] on div "State of Sale AK AL AR AZ CA CO [GEOGRAPHIC_DATA] DC DE [GEOGRAPHIC_DATA] [GEOG…" at bounding box center [803, 205] width 68 height 21
click at [779, 206] on select "AK AL AR AZ CA CO CT DC DE FL [GEOGRAPHIC_DATA] HI IA ID IL IN KS [GEOGRAPHIC_D…" at bounding box center [803, 210] width 68 height 12
select select "[GEOGRAPHIC_DATA]"
click at [769, 204] on select "AK AL AR AZ CA CO CT DC DE FL [GEOGRAPHIC_DATA] HI IA ID IL IN KS [GEOGRAPHIC_D…" at bounding box center [803, 210] width 68 height 12
click at [851, 209] on input "date" at bounding box center [879, 210] width 68 height 12
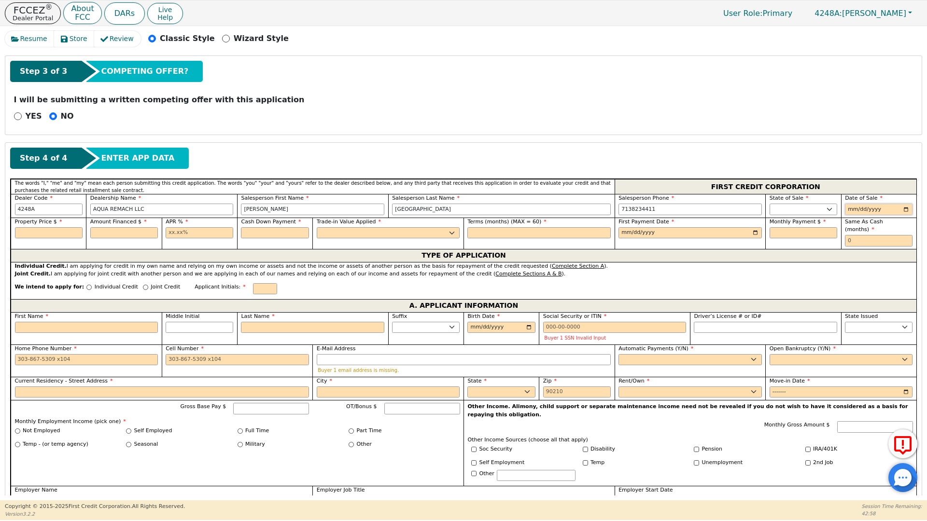
click at [902, 210] on input "date" at bounding box center [879, 210] width 68 height 12
type input "[DATE]"
click at [27, 233] on input "text" at bounding box center [49, 233] width 68 height 12
type input "8700.00"
click at [106, 227] on input "text" at bounding box center [124, 233] width 68 height 12
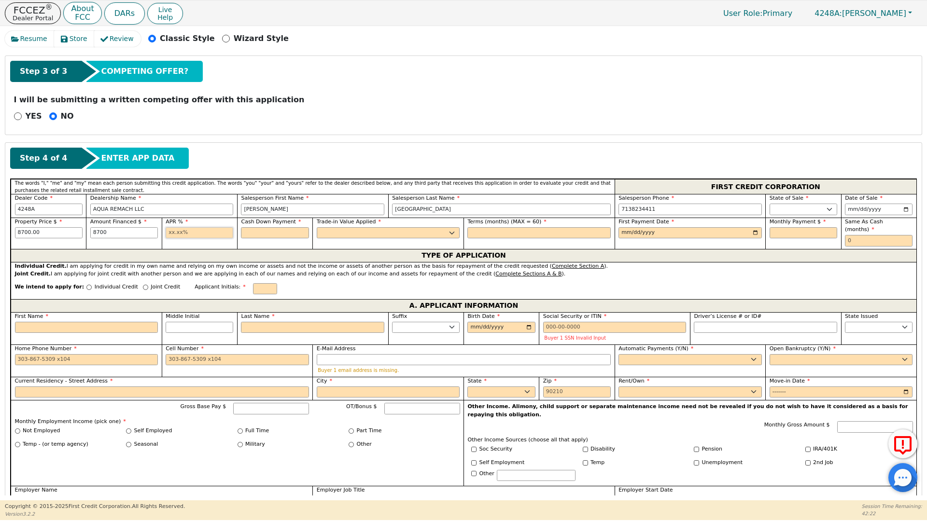
type input "8700.00"
click at [168, 236] on input "text" at bounding box center [200, 233] width 68 height 12
type input "17.99"
click at [260, 235] on input "text" at bounding box center [275, 233] width 68 height 12
type input "0.00"
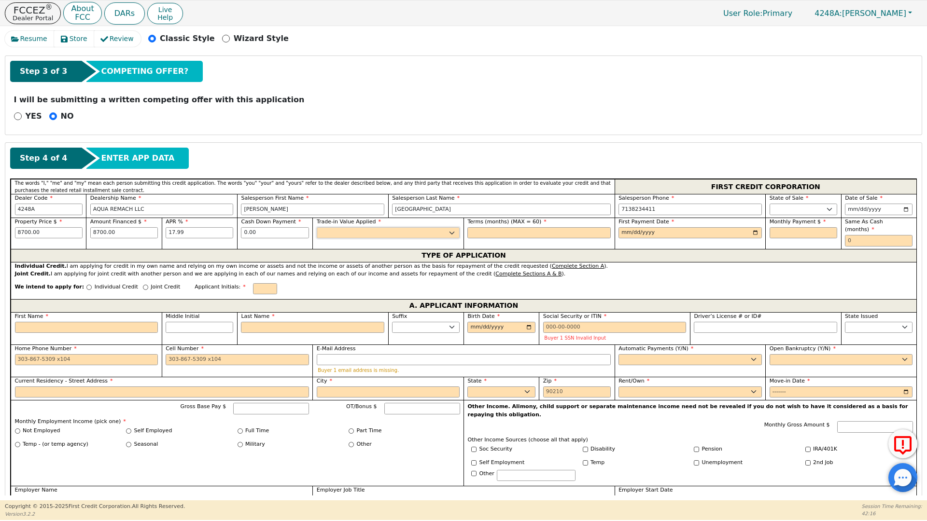
click at [334, 231] on select "Yes No" at bounding box center [388, 233] width 143 height 12
select select "n"
click at [317, 227] on select "Yes No" at bounding box center [388, 233] width 143 height 12
click at [481, 229] on input "text" at bounding box center [538, 233] width 143 height 12
type input "60"
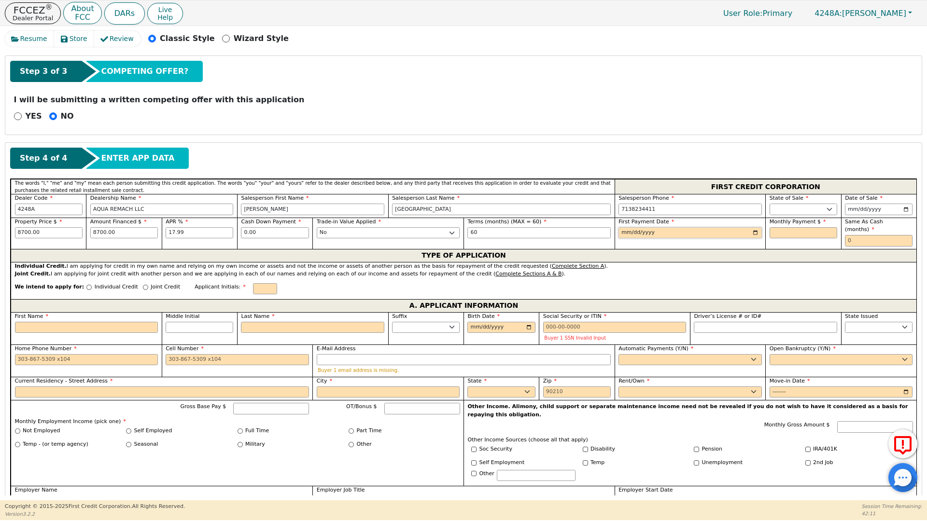
click at [621, 229] on input "date" at bounding box center [689, 233] width 143 height 12
click at [752, 232] on input "date" at bounding box center [689, 233] width 143 height 12
type input "[DATE]"
click at [771, 233] on input "text" at bounding box center [803, 233] width 68 height 12
type input "220.88"
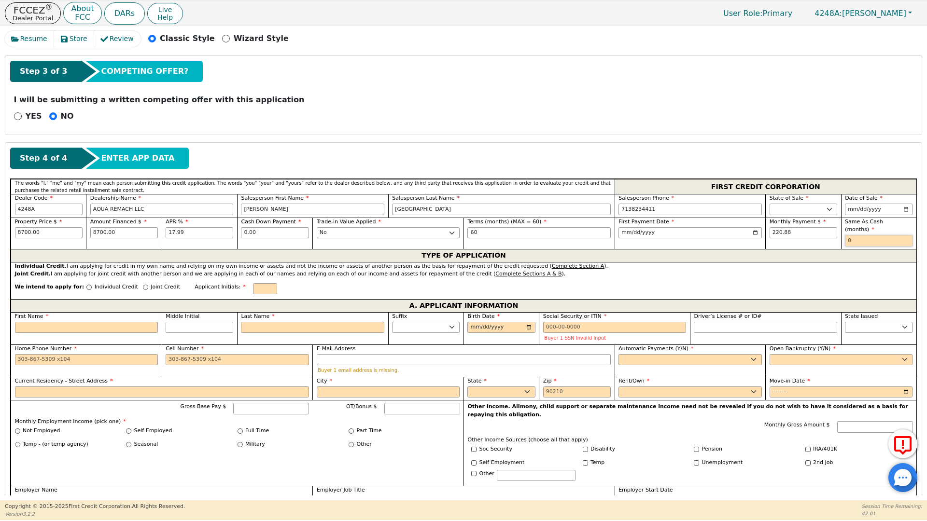
click at [851, 235] on input "text" at bounding box center [879, 241] width 68 height 12
type input "0"
click at [143, 285] on input "Joint Credit" at bounding box center [145, 287] width 5 height 5
radio input "true"
click at [38, 329] on input "First Name" at bounding box center [86, 329] width 143 height 12
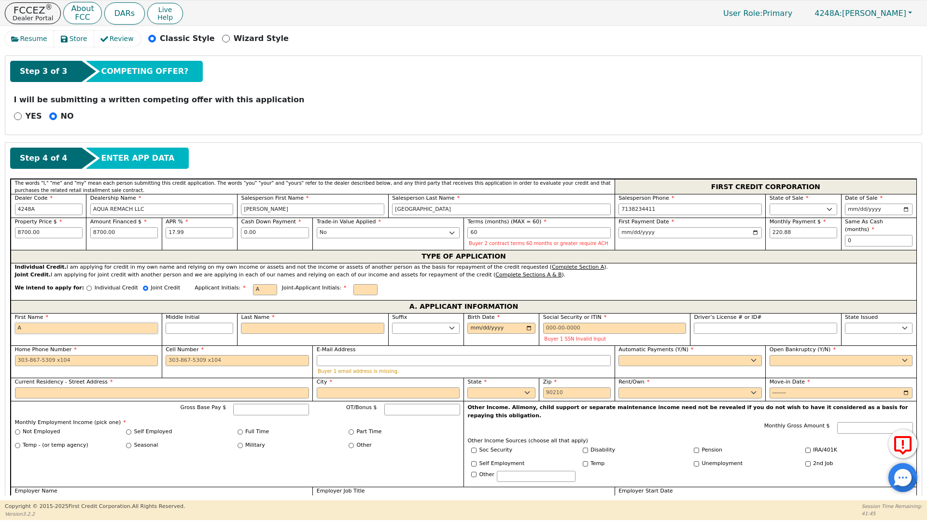
type input "A"
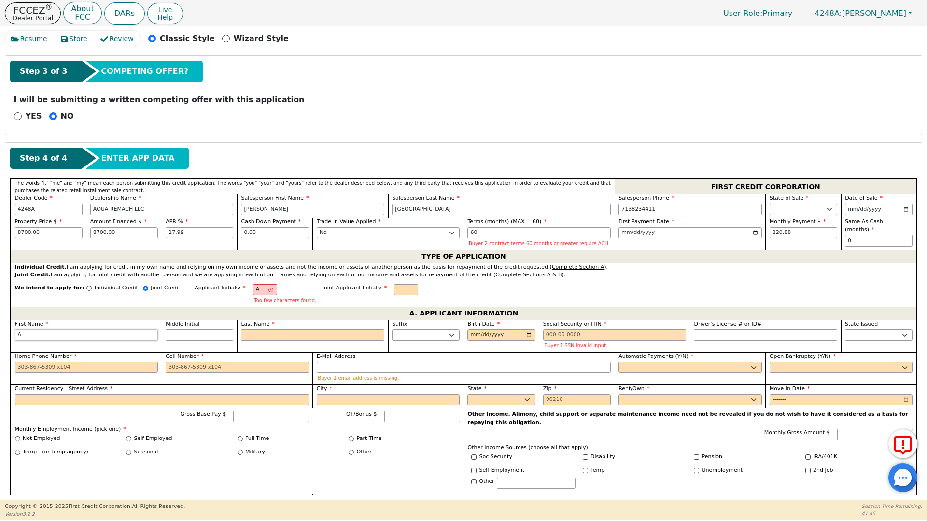
type input "AN"
type input "AND"
type input "ANDR"
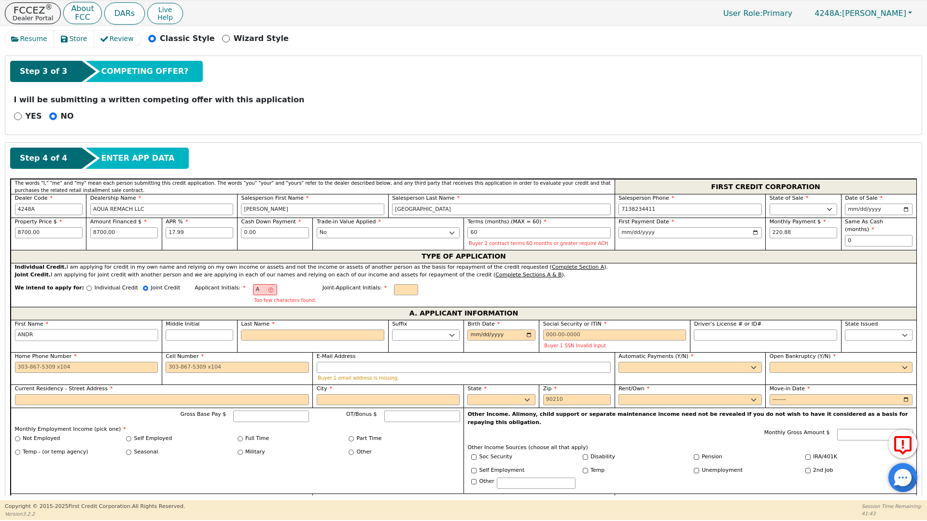
type input "ANDR"
type input "[PERSON_NAME]"
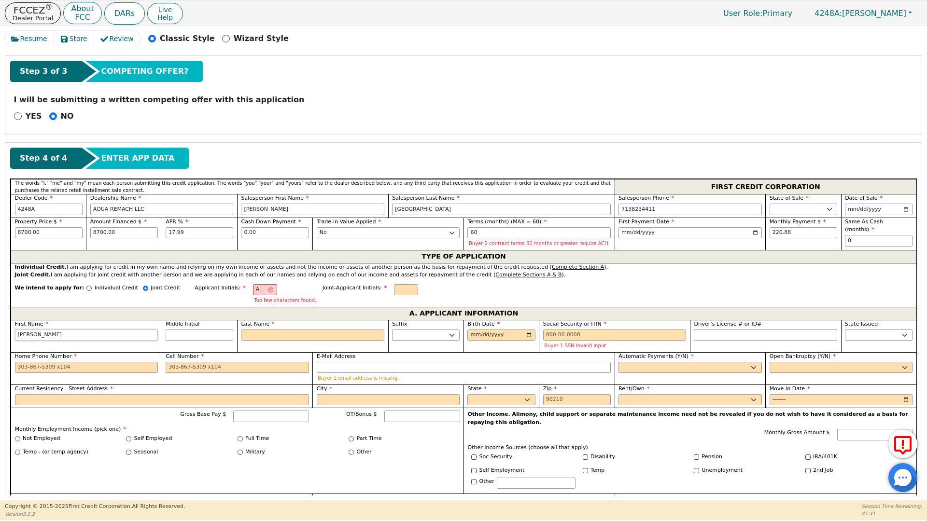
type input "[PERSON_NAME]"
click at [271, 337] on input "Last Name" at bounding box center [312, 336] width 143 height 12
type input "AJ"
type input "J"
type input "[PERSON_NAME]"
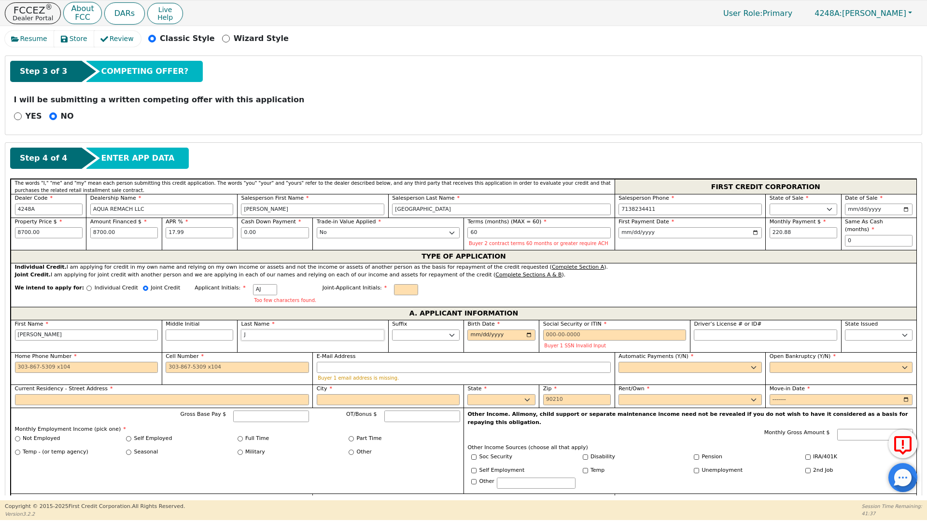
type input "[PERSON_NAME]"
type input "[PERSON_NAME] [PERSON_NAME]"
type input "JAC"
type input "[PERSON_NAME]"
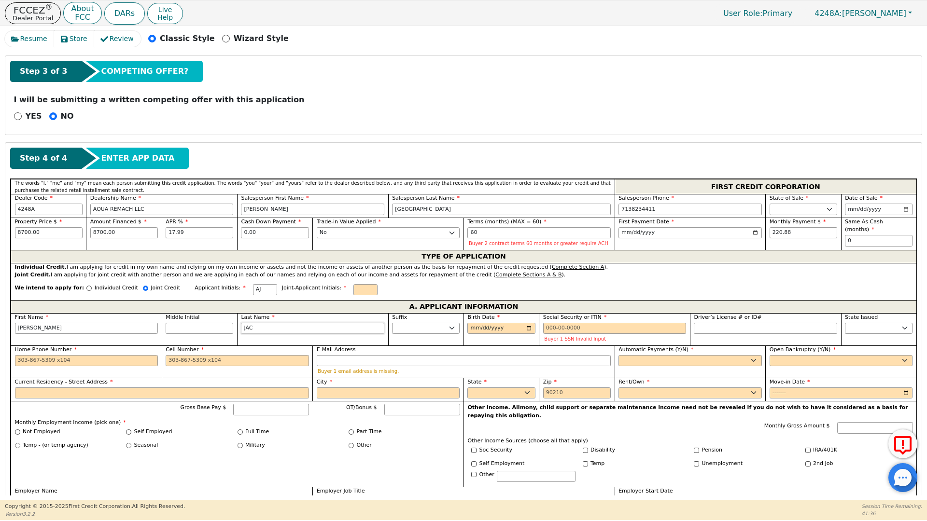
type input "JACK"
type input "[PERSON_NAME]"
type input "JACKS"
type input "[PERSON_NAME]"
type input "JACKSO"
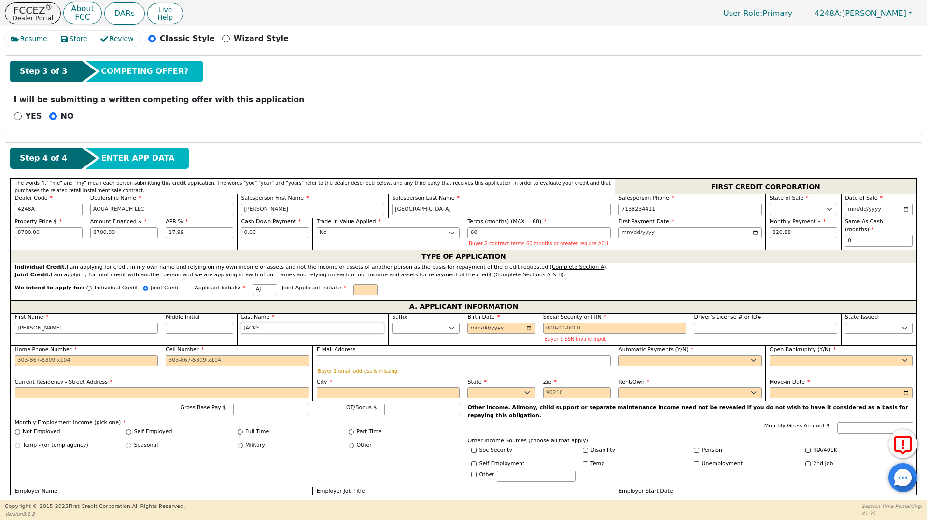
type input "[PERSON_NAME]"
click at [476, 331] on input "Birth Date" at bounding box center [501, 329] width 68 height 12
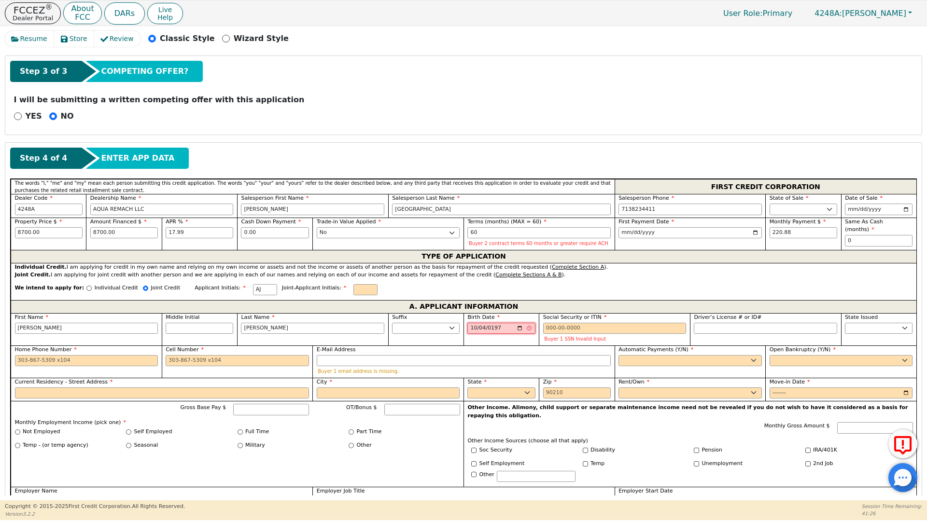
type input "[DATE]"
click at [548, 327] on input "Social Security or ITIN" at bounding box center [614, 329] width 143 height 12
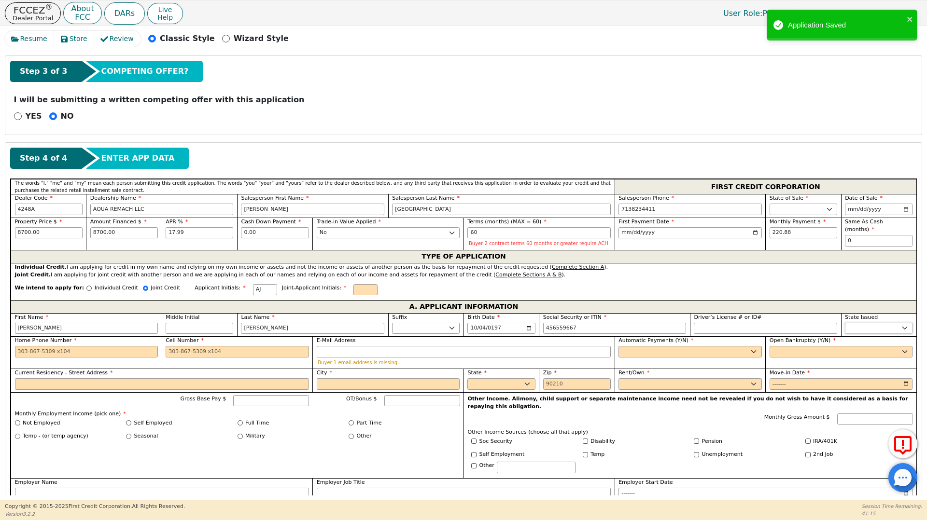
type input "***-**-9667"
click at [848, 326] on select "AK AL AR AZ CA CO CT DC DE FL [GEOGRAPHIC_DATA] HI IA ID IL IN KS [GEOGRAPHIC_D…" at bounding box center [879, 329] width 68 height 12
select select "[GEOGRAPHIC_DATA]"
click at [846, 328] on select "AK AL AR AZ CA CO CT DC DE FL [GEOGRAPHIC_DATA] HI IA ID IL IN KS [GEOGRAPHIC_D…" at bounding box center [879, 329] width 68 height 12
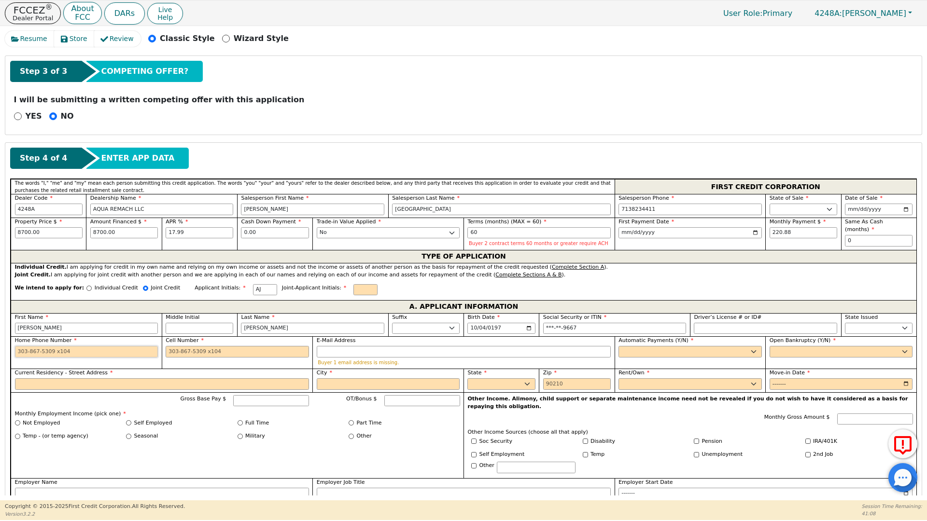
click at [15, 349] on input "Home Phone Number" at bounding box center [86, 352] width 143 height 12
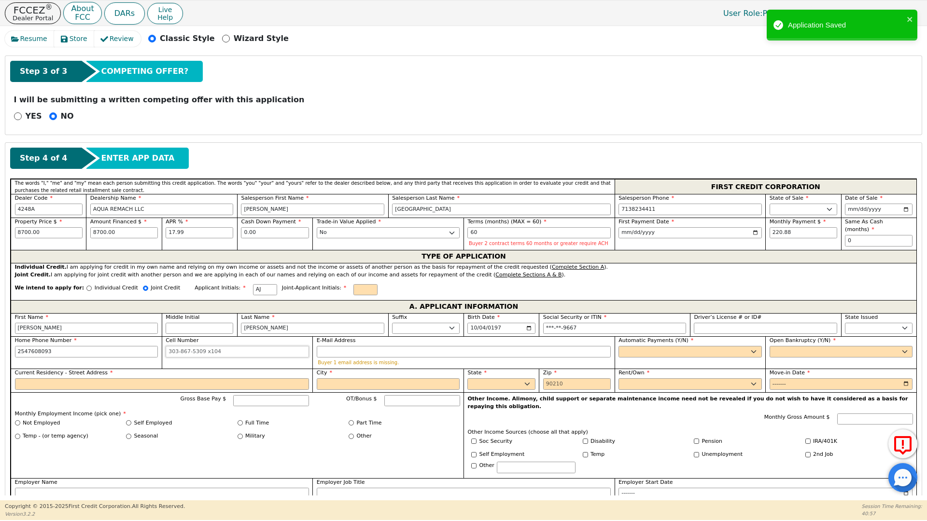
type input "[PHONE_NUMBER]"
click at [169, 353] on input "Cell Number" at bounding box center [237, 352] width 143 height 12
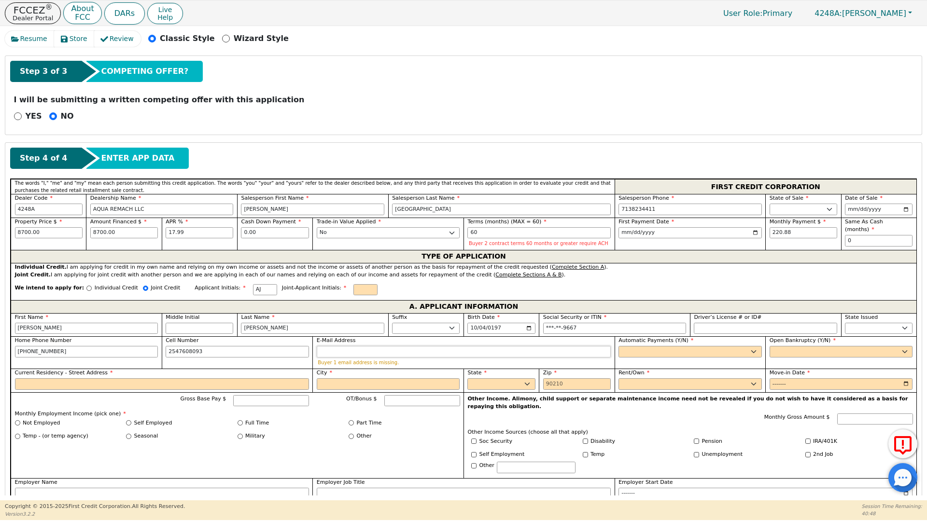
type input "[PHONE_NUMBER]"
click at [335, 356] on input "E-Mail Address" at bounding box center [464, 352] width 294 height 12
click at [638, 347] on select "Yes No" at bounding box center [689, 352] width 143 height 12
select select "y"
click at [618, 346] on select "Yes No" at bounding box center [689, 352] width 143 height 12
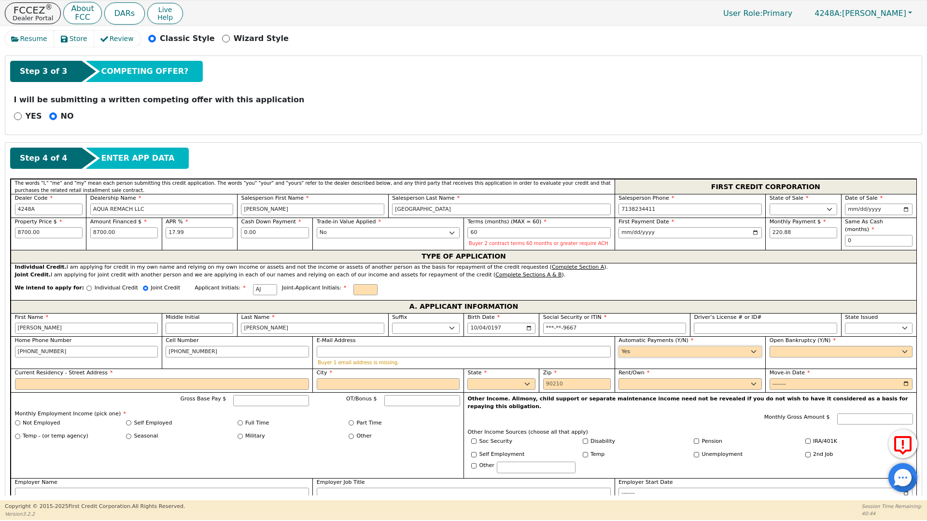
type input "[PERSON_NAME]"
click at [774, 351] on select "Yes No" at bounding box center [840, 352] width 143 height 12
select select "n"
click at [769, 346] on select "Yes No" at bounding box center [840, 352] width 143 height 12
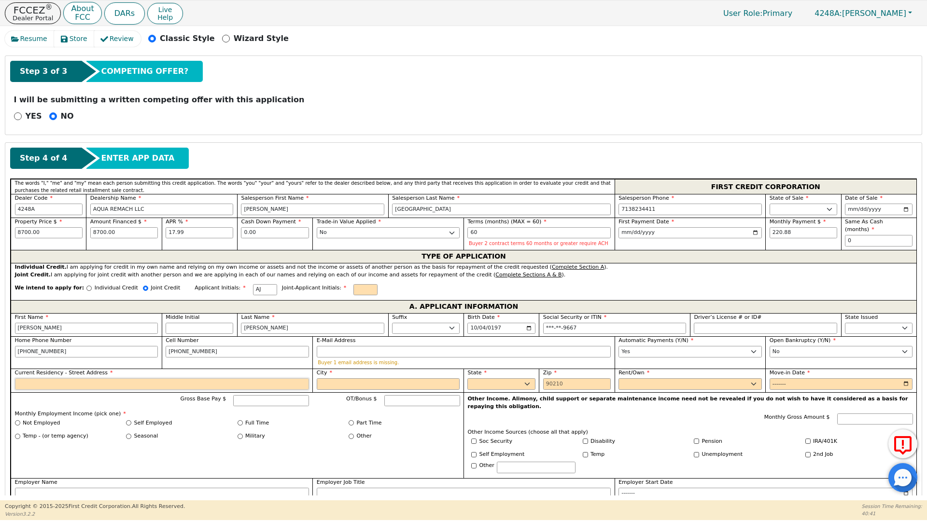
click at [28, 387] on input "Current Residency - Street Address" at bounding box center [162, 384] width 294 height 12
type input "1405 W PARK CIR"
type input "M"
type input "[PERSON_NAME]"
select select "[GEOGRAPHIC_DATA]"
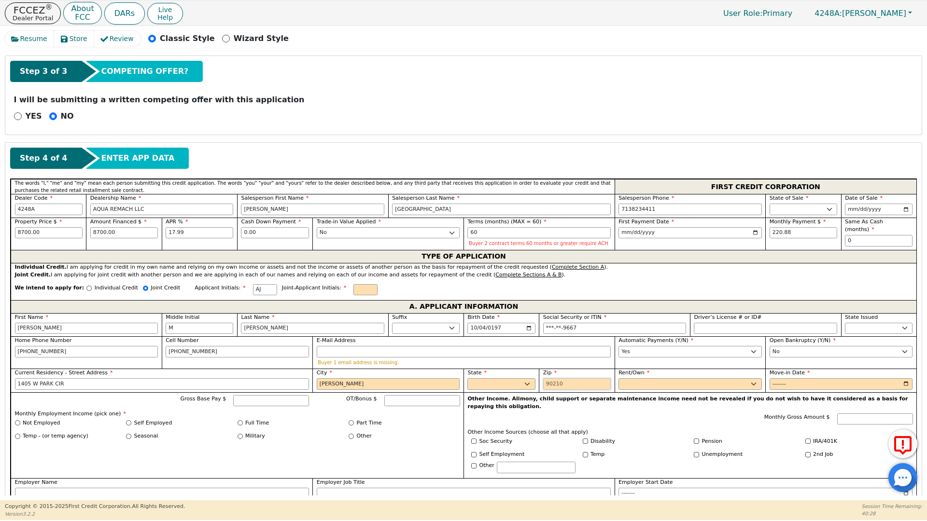
type input "76520"
type input "1405 W PARK CIR"
type input "[PERSON_NAME]"
select select "[GEOGRAPHIC_DATA]"
type input "[PERSON_NAME]"
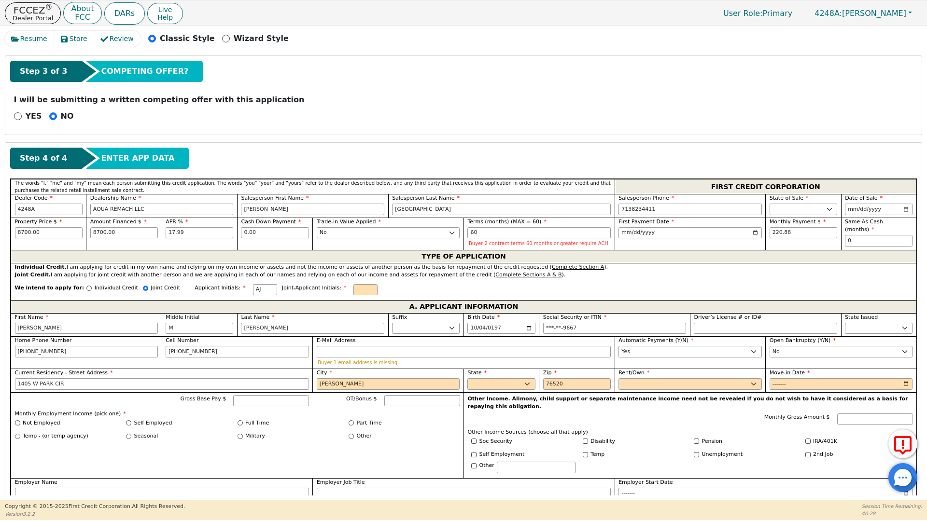
type input "M"
type input "[PERSON_NAME]"
select select "[GEOGRAPHIC_DATA]"
type input "1405 W PARK CIR"
type input "[PERSON_NAME]"
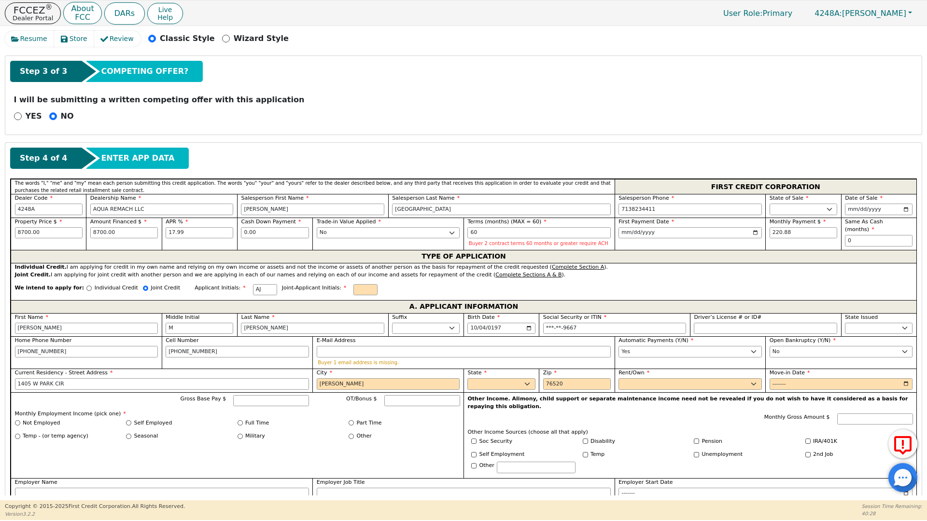
select select "[GEOGRAPHIC_DATA]"
type input "76520"
type input "1405 W PARK CIR"
type input "[PERSON_NAME]"
select select "[GEOGRAPHIC_DATA]"
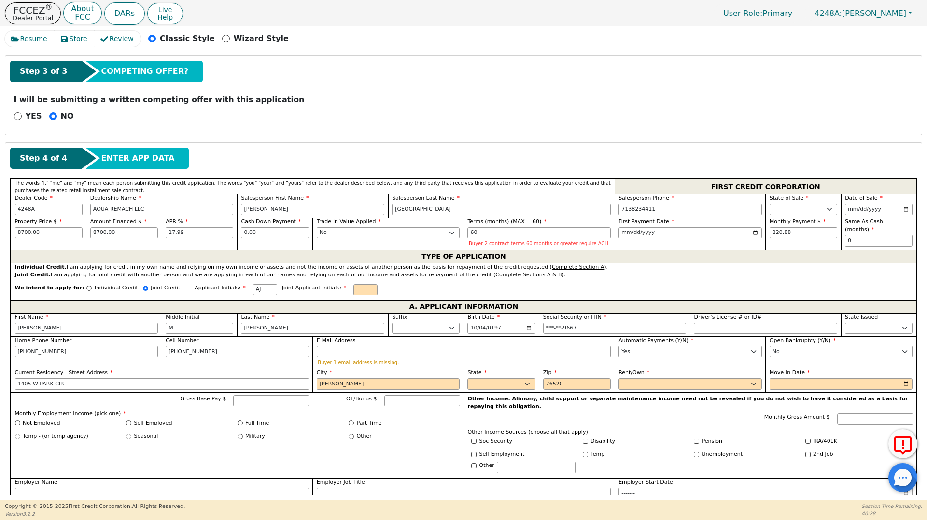
type input "[PERSON_NAME]"
type input "AMJ"
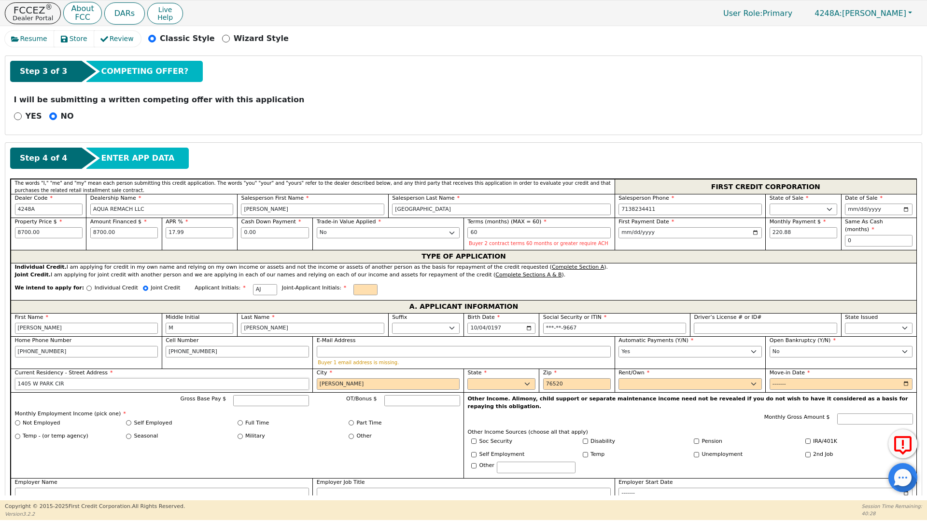
type input "[PERSON_NAME]"
type input "AMJ"
click at [635, 381] on select "Rent Own" at bounding box center [689, 384] width 143 height 12
select select "Own"
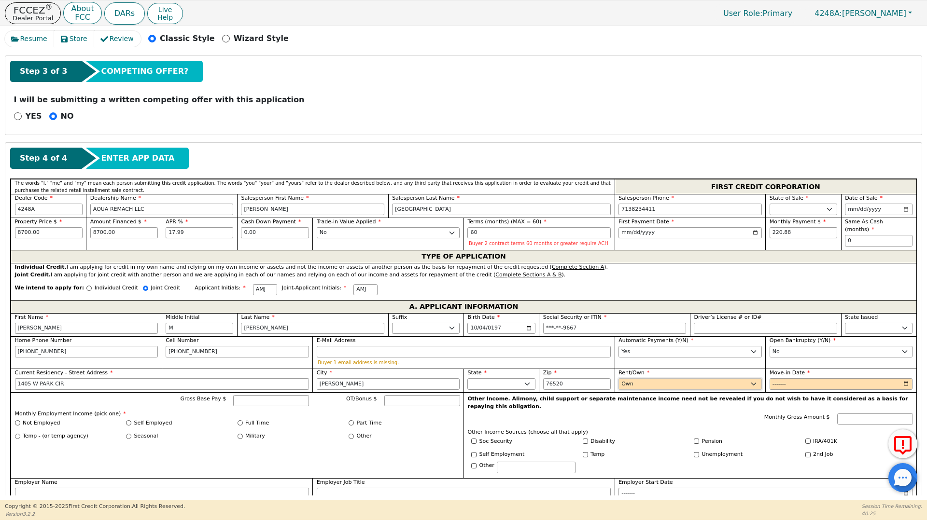
click at [618, 378] on select "Rent Own" at bounding box center [689, 384] width 143 height 12
click at [777, 385] on input "Move-in Date" at bounding box center [840, 384] width 143 height 12
click at [798, 385] on input "Move-in Date" at bounding box center [840, 384] width 143 height 12
click at [794, 386] on input "Move-in Date" at bounding box center [840, 384] width 143 height 12
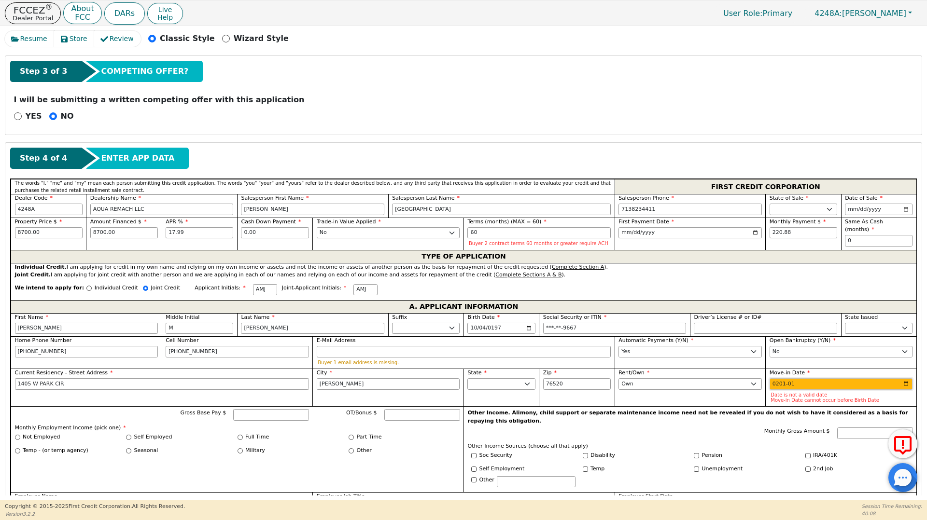
type input "2010-01"
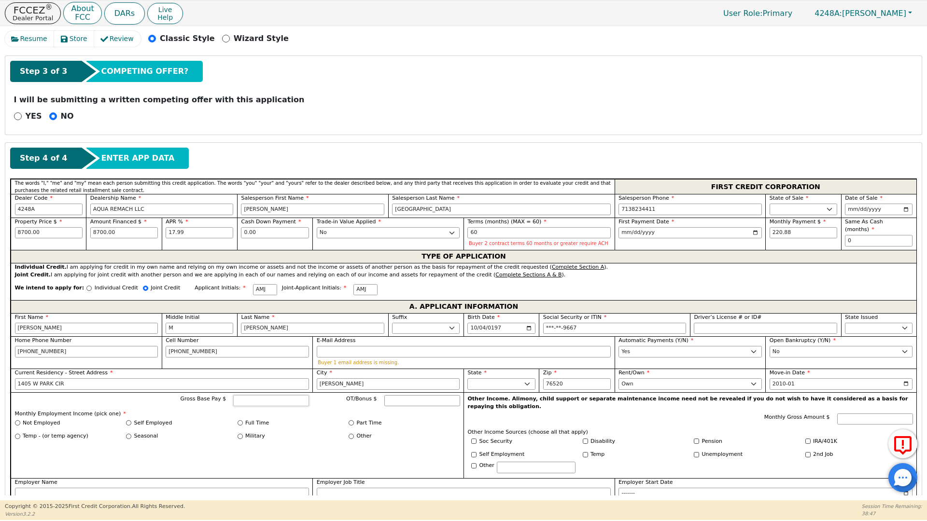
click at [250, 402] on input "Gross Base Pay $" at bounding box center [271, 401] width 76 height 12
type input "4800.00"
click at [237, 421] on input "Full Time" at bounding box center [239, 422] width 5 height 5
radio input "true"
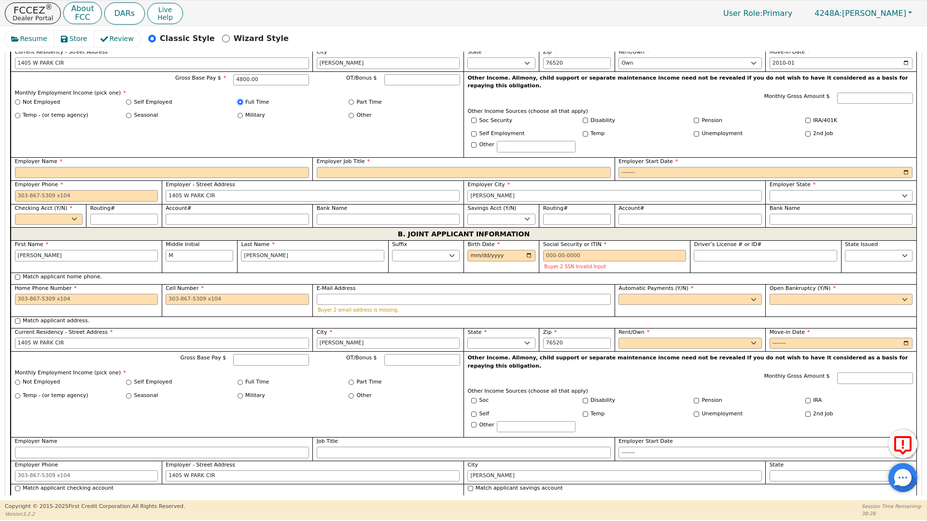
scroll to position [658, 0]
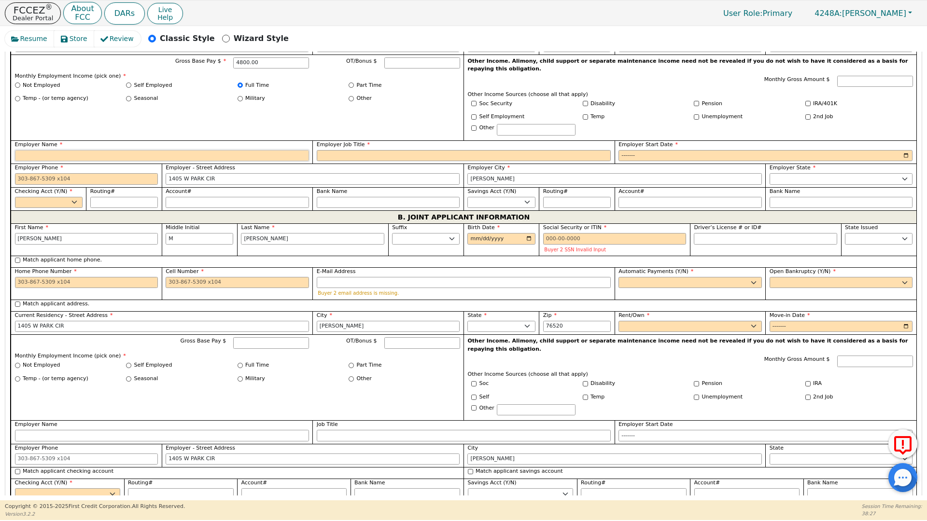
click at [39, 150] on input "Employer Name" at bounding box center [162, 156] width 294 height 12
type input "WINNIE NURSING HOME"
click at [344, 150] on input "Employer Job Title" at bounding box center [464, 156] width 294 height 12
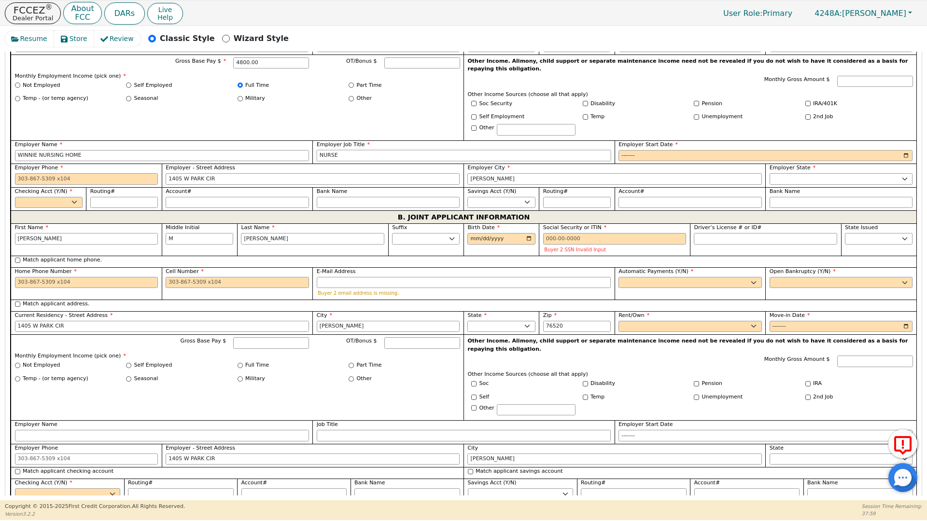
type input "NURSE"
click at [618, 150] on input "Employer Start Date" at bounding box center [765, 156] width 294 height 12
click at [642, 150] on input "Employer Start Date" at bounding box center [765, 156] width 294 height 12
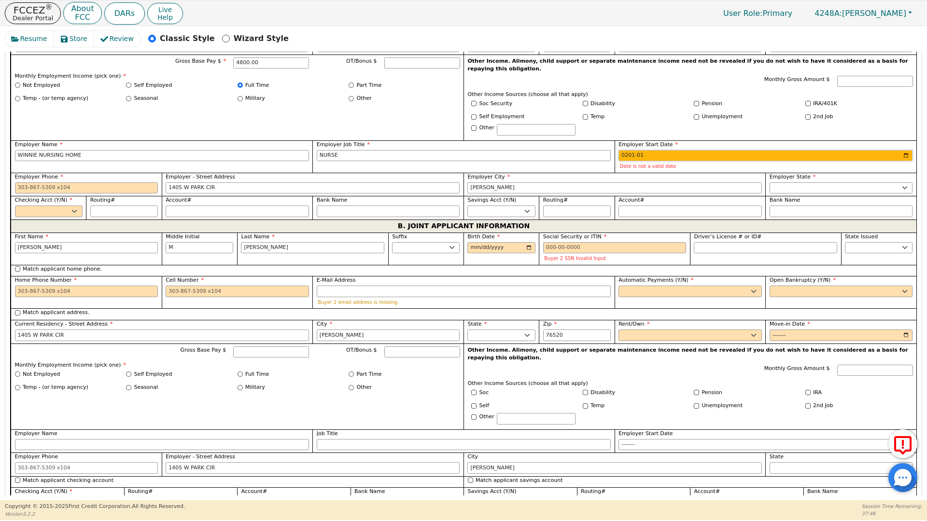
type input "2018-01"
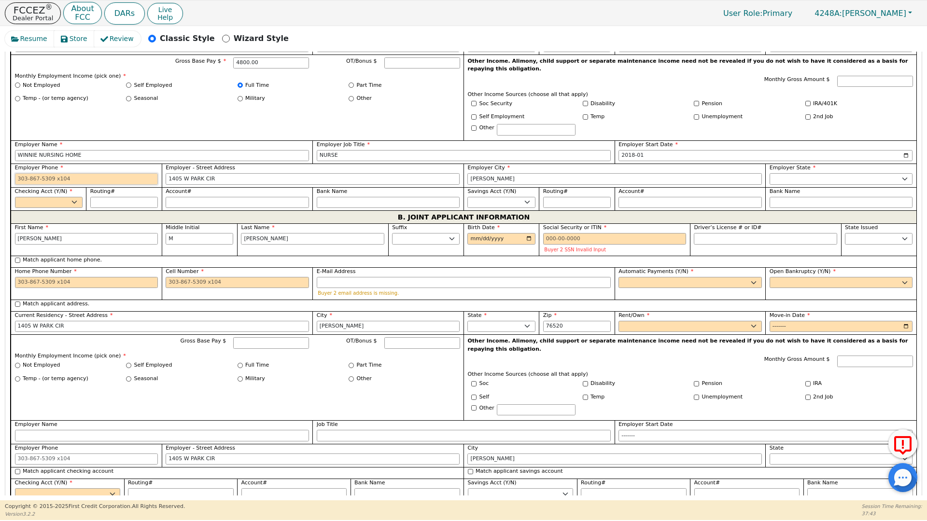
click at [17, 173] on input "Employer Phone" at bounding box center [86, 179] width 143 height 12
type input "[PHONE_NUMBER]"
click at [23, 197] on select "Yes No" at bounding box center [49, 203] width 68 height 12
select select "y"
click at [15, 197] on select "Yes No" at bounding box center [49, 203] width 68 height 12
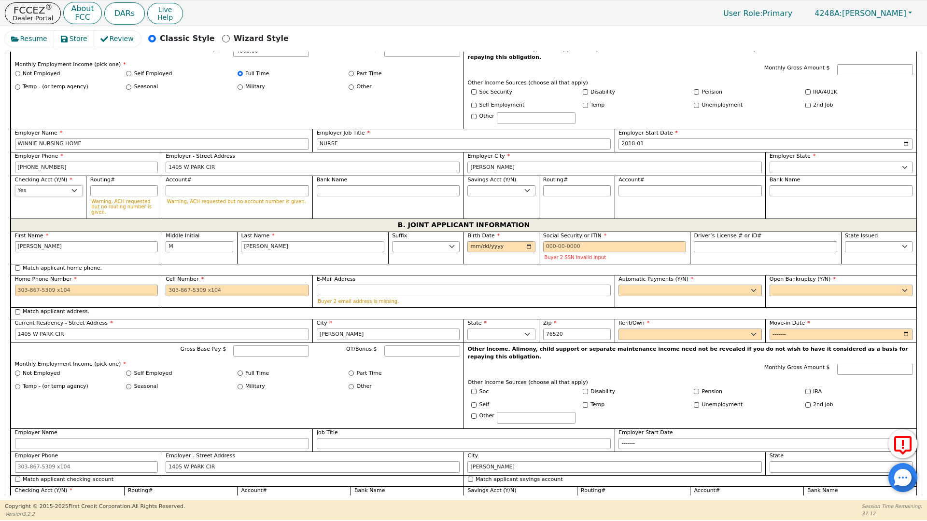
scroll to position [684, 0]
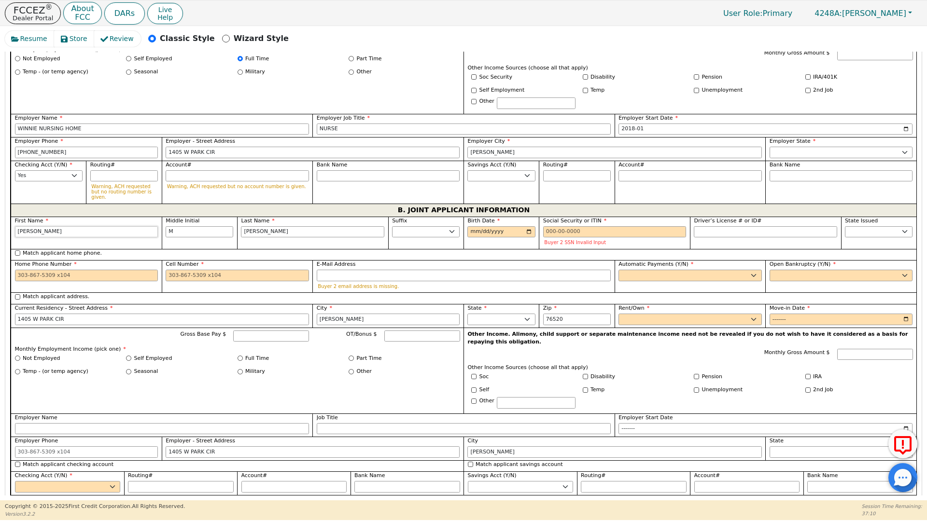
drag, startPoint x: 54, startPoint y: 216, endPoint x: 0, endPoint y: 209, distance: 54.5
click at [0, 209] on div "Resume Store Review Classic Style Wizard Style Back Submit an Application Selec…" at bounding box center [463, 263] width 927 height 474
type input "MJ"
type input "[PERSON_NAME]"
type input "J"
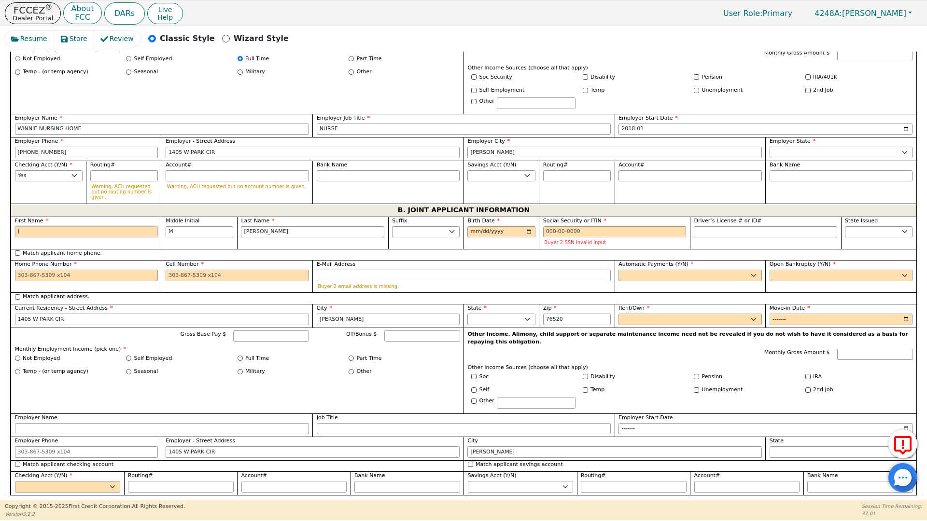
type input "JMJ"
type input "[PERSON_NAME]"
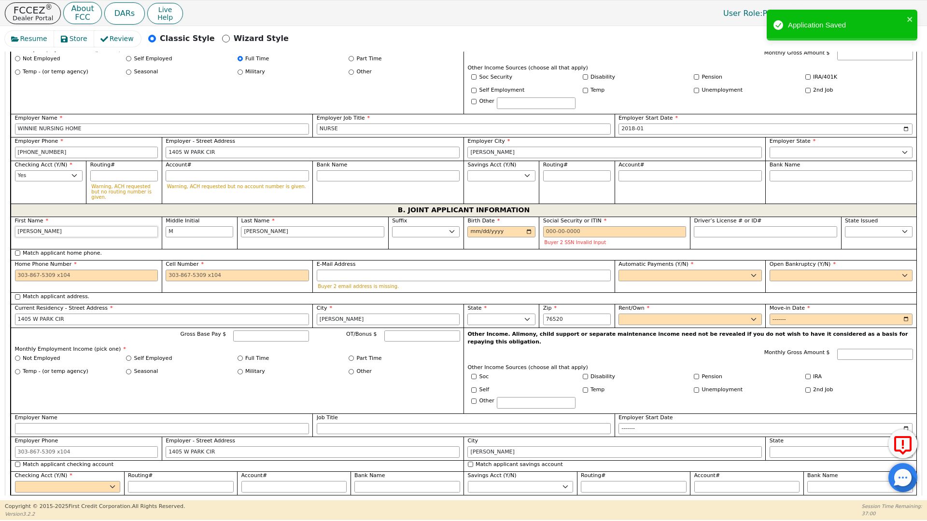
type input "JOH"
type input "[PERSON_NAME]"
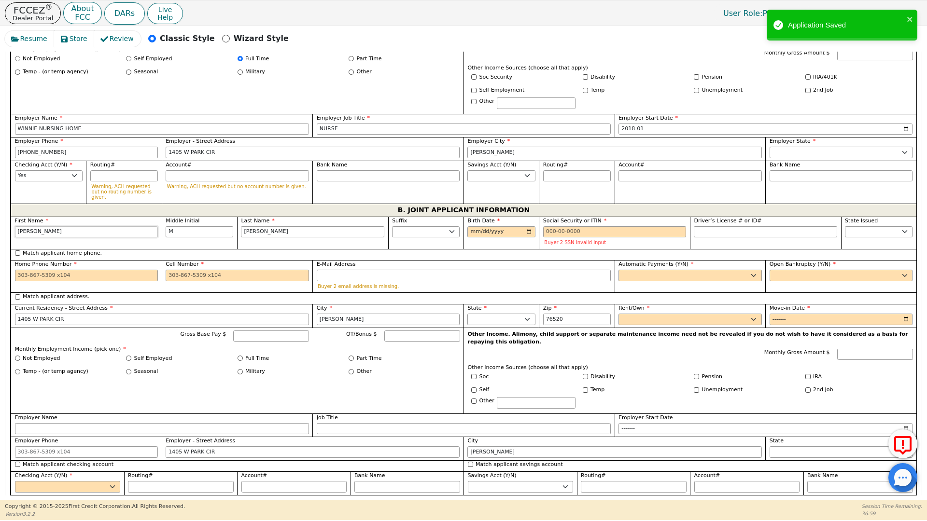
type input "[PERSON_NAME]"
drag, startPoint x: 184, startPoint y: 220, endPoint x: 136, endPoint y: 219, distance: 48.3
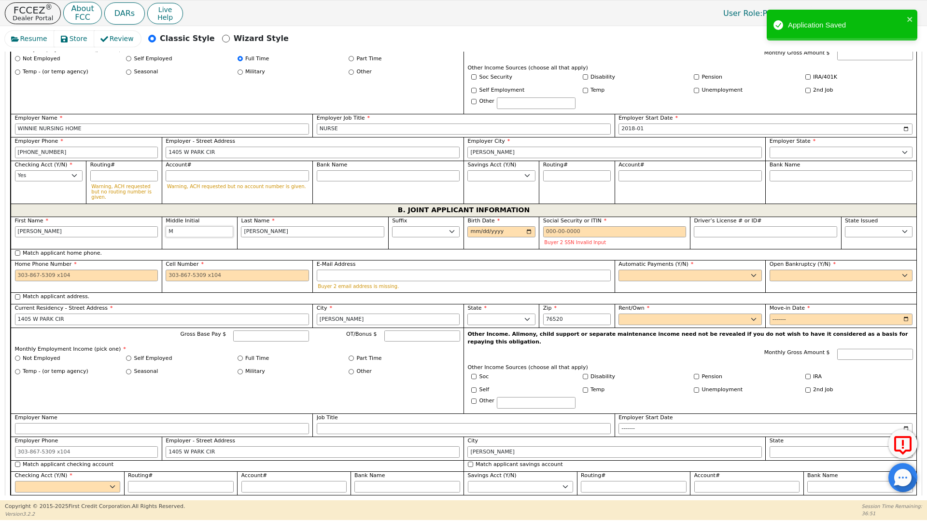
click at [136, 219] on div "First Name [PERSON_NAME] Middle Initial M Last Name [PERSON_NAME] Sr. II III IV…" at bounding box center [463, 356] width 905 height 278
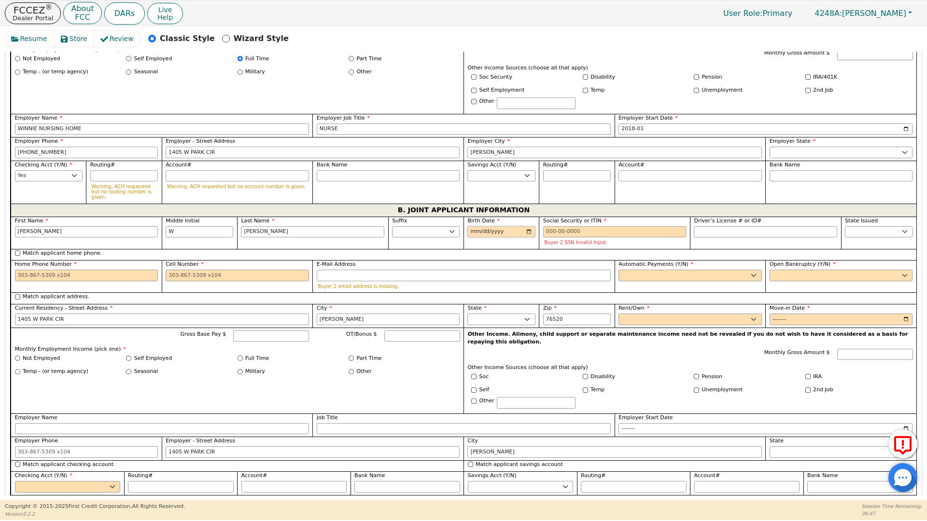
click at [470, 226] on input "Birth Date" at bounding box center [501, 232] width 68 height 12
click at [549, 226] on input "Social Security or ITIN" at bounding box center [614, 232] width 143 height 12
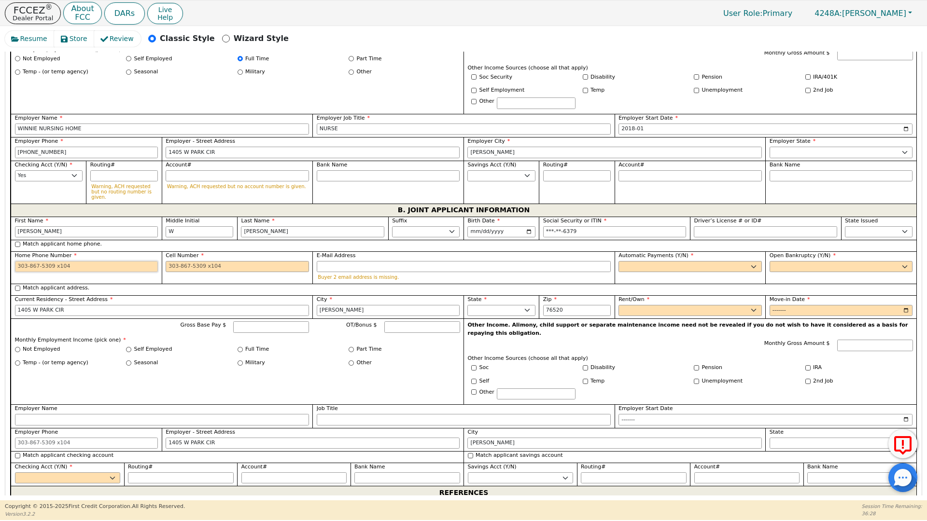
click at [17, 261] on input "Home Phone Number" at bounding box center [86, 267] width 143 height 12
click at [167, 261] on input "Cell Number" at bounding box center [237, 267] width 143 height 12
click at [619, 261] on select "Yes No" at bounding box center [689, 267] width 143 height 12
click at [618, 261] on select "Yes No" at bounding box center [689, 267] width 143 height 12
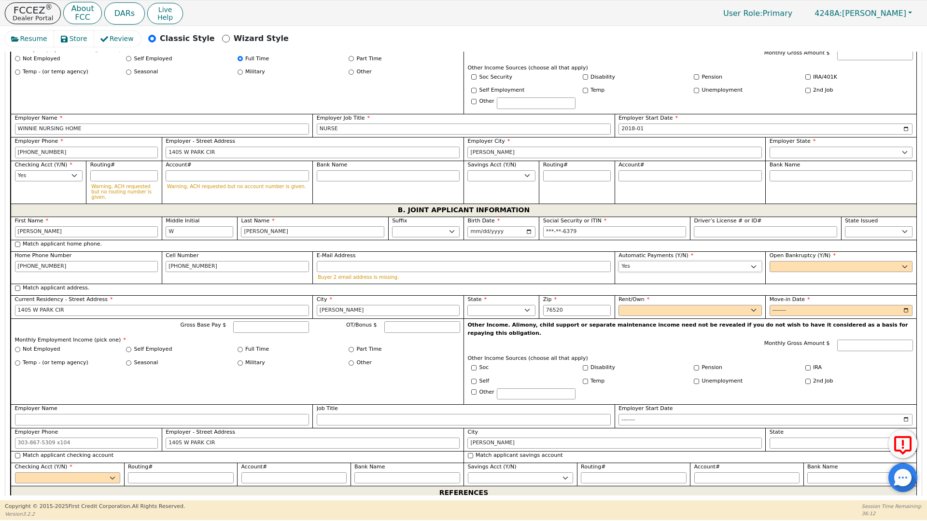
scroll to position [675, 0]
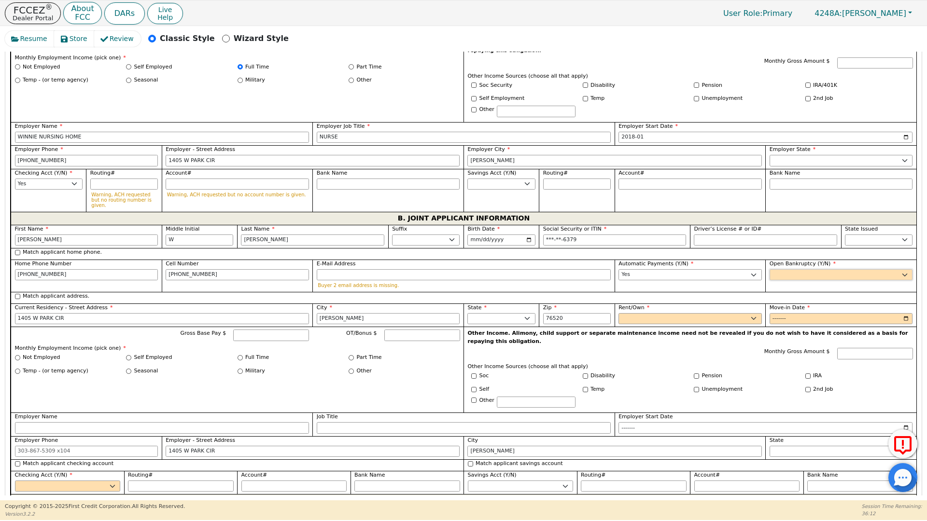
click at [779, 269] on select "Yes No" at bounding box center [840, 275] width 143 height 12
click at [769, 269] on select "Yes No" at bounding box center [840, 275] width 143 height 12
click at [642, 313] on select "Rent Own" at bounding box center [689, 319] width 143 height 12
click at [618, 313] on select "Rent Own" at bounding box center [689, 319] width 143 height 12
click at [775, 313] on input "Move-in Date" at bounding box center [840, 319] width 143 height 12
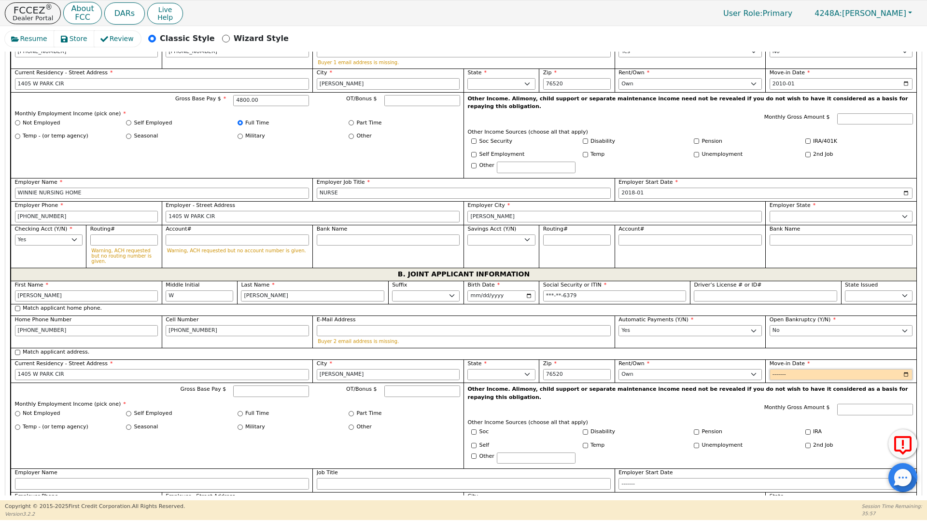
scroll to position [598, 0]
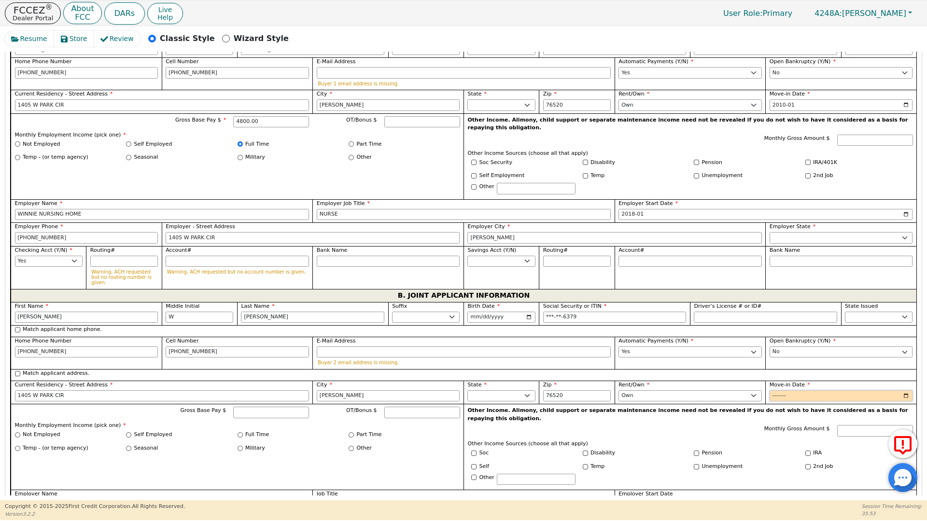
click at [793, 390] on input "Move-in Date" at bounding box center [840, 396] width 143 height 12
click at [256, 407] on input "Gross Base Pay $" at bounding box center [271, 413] width 76 height 12
click at [694, 451] on input "Pension" at bounding box center [696, 453] width 5 height 5
drag, startPoint x: 860, startPoint y: 399, endPoint x: 847, endPoint y: 403, distance: 13.7
click at [859, 425] on input "Monthly Gross Amount $" at bounding box center [875, 431] width 76 height 12
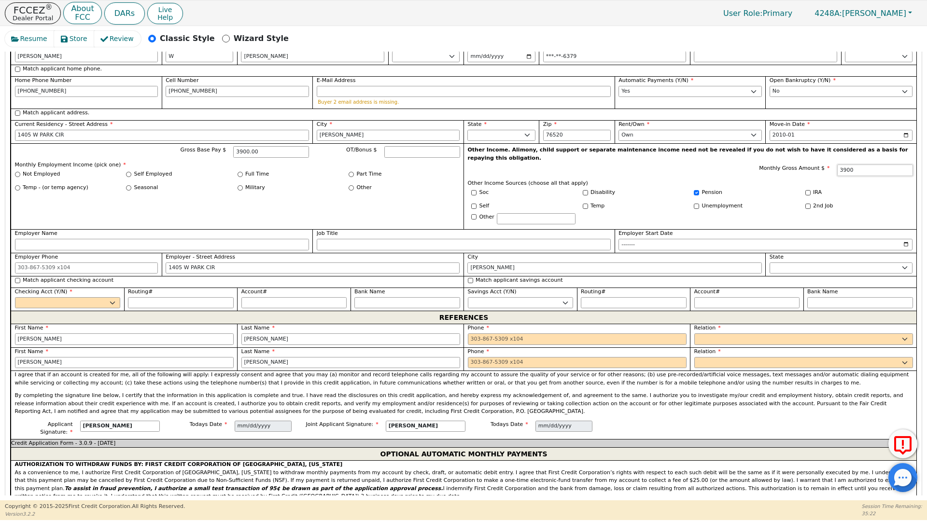
scroll to position [861, 0]
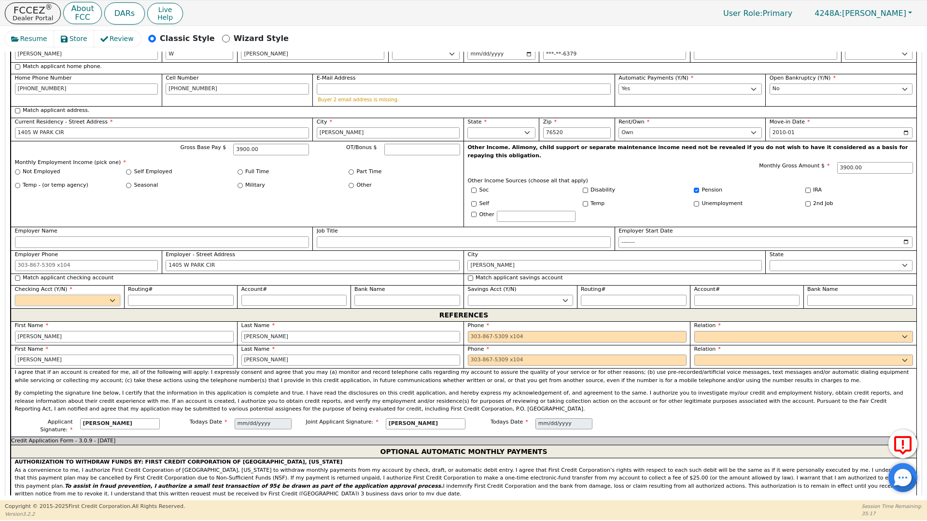
click at [108, 295] on select "Yes No" at bounding box center [68, 301] width 106 height 12
click at [15, 295] on select "Yes No" at bounding box center [68, 301] width 106 height 12
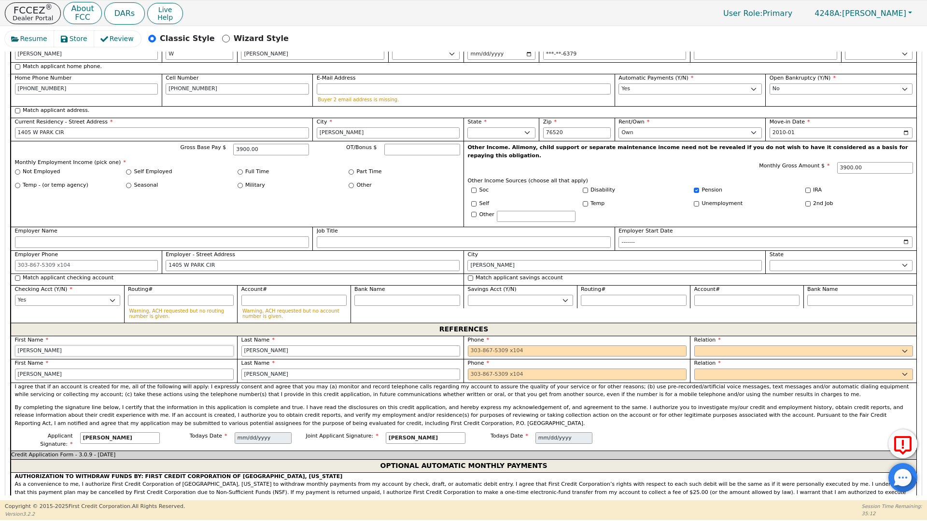
drag, startPoint x: 47, startPoint y: 321, endPoint x: 2, endPoint y: 321, distance: 44.9
click at [2, 321] on div "Resume Store Review Classic Style Wizard Style Back Submit an Application Selec…" at bounding box center [463, 263] width 927 height 474
click at [473, 346] on input "tel" at bounding box center [577, 352] width 219 height 12
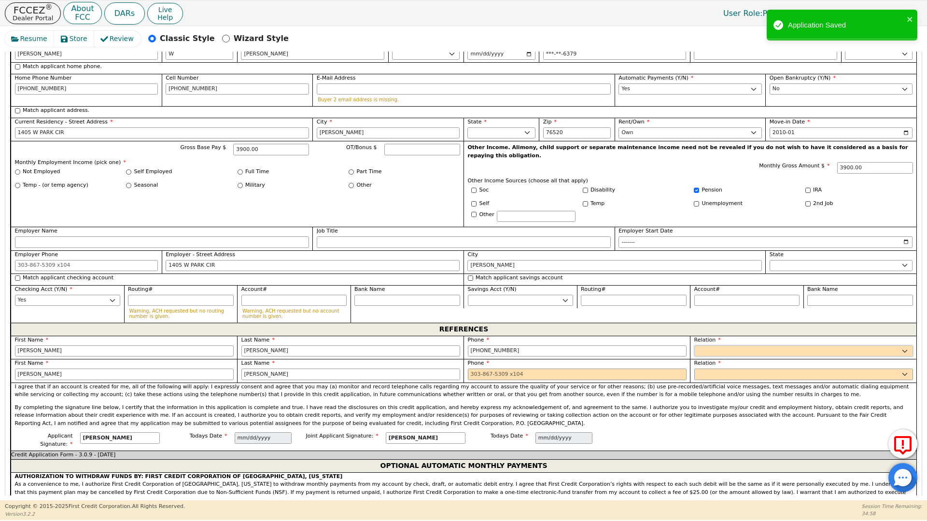
click at [702, 346] on select "FATHER MOTHER SISTER BROTHER DAUGHTER SON CO-WORKER NEIGHBOR FRIEND COUSIN G-MO…" at bounding box center [803, 352] width 219 height 12
click at [694, 346] on select "FATHER MOTHER SISTER BROTHER DAUGHTER SON CO-WORKER NEIGHBOR FRIEND COUSIN G-MO…" at bounding box center [803, 352] width 219 height 12
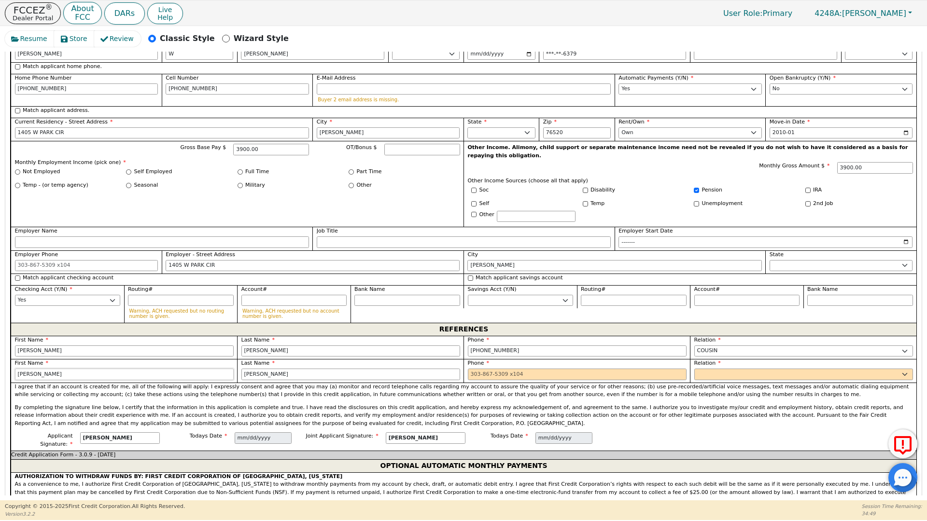
drag, startPoint x: 40, startPoint y: 346, endPoint x: 0, endPoint y: 343, distance: 40.1
click at [0, 343] on div "Resume Store Review Classic Style Wizard Style Back Submit an Application Selec…" at bounding box center [463, 263] width 927 height 474
click at [468, 369] on input "tel" at bounding box center [577, 375] width 219 height 12
click at [708, 369] on select "FATHER MOTHER SISTER BROTHER DAUGHTER SON CO-WORKER NEIGHBOR FRIEND COUSIN G-MO…" at bounding box center [803, 375] width 219 height 12
click at [694, 369] on select "FATHER MOTHER SISTER BROTHER DAUGHTER SON CO-WORKER NEIGHBOR FRIEND COUSIN G-MO…" at bounding box center [803, 375] width 219 height 12
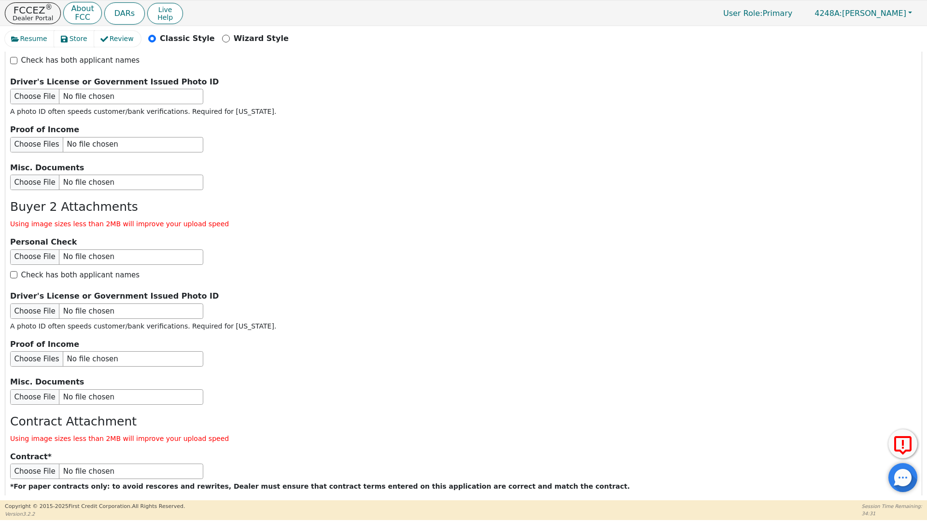
scroll to position [1555, 0]
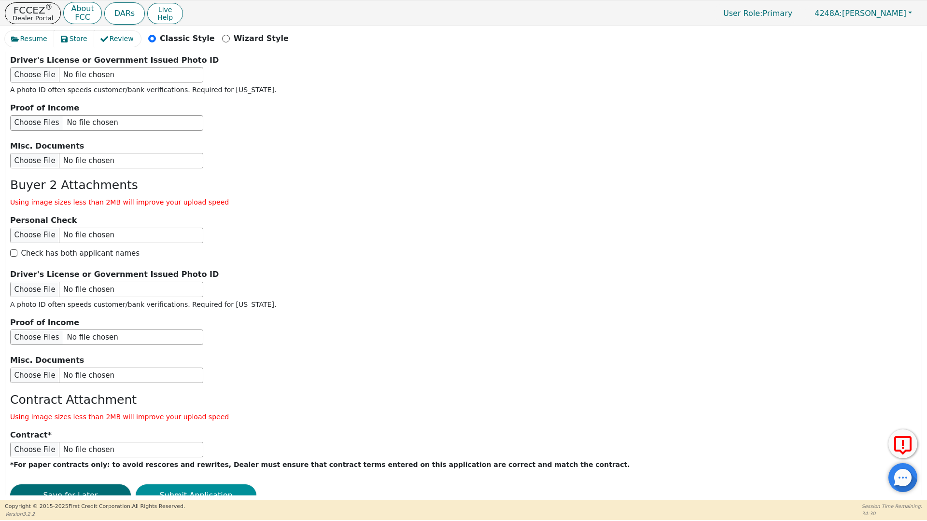
click at [204, 485] on button "Submit Application" at bounding box center [196, 496] width 121 height 22
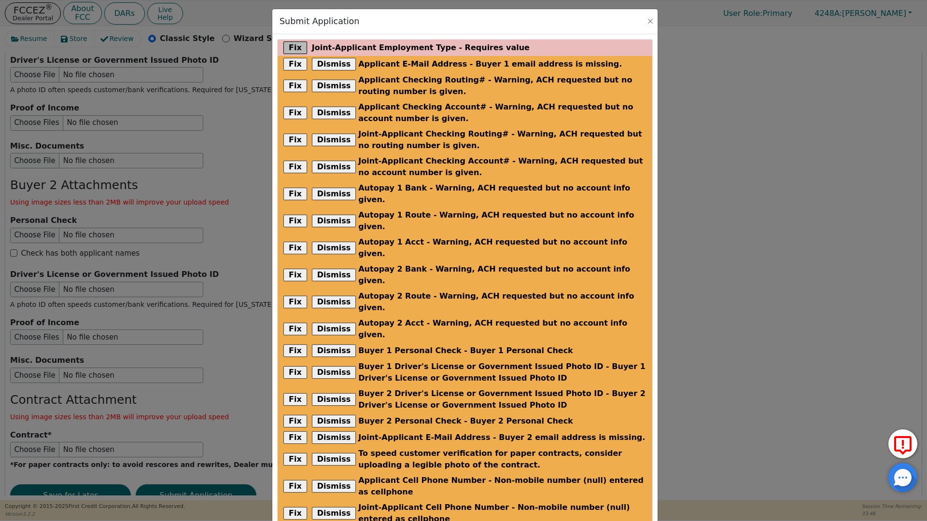
click at [296, 49] on button "Fix" at bounding box center [295, 48] width 24 height 13
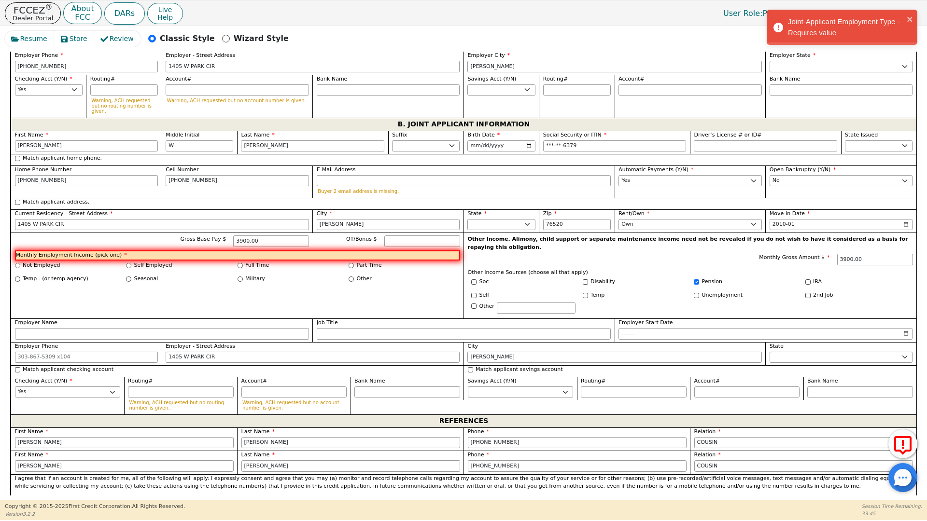
scroll to position [730, 0]
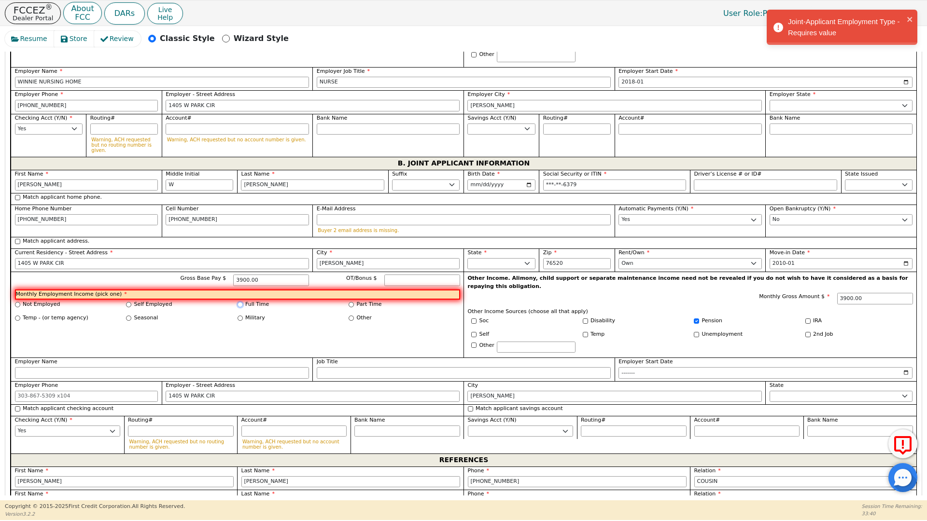
click at [240, 302] on input "Full Time" at bounding box center [239, 304] width 5 height 5
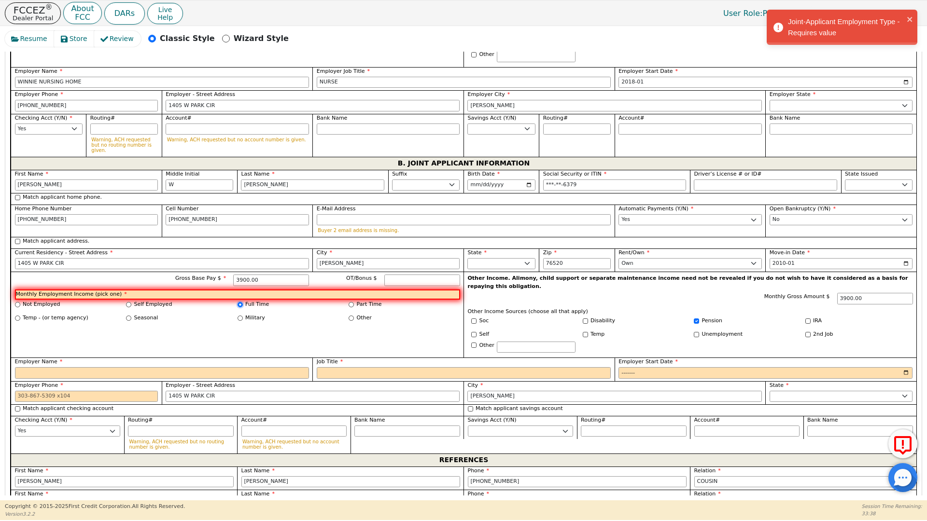
click at [239, 302] on input "Full Time" at bounding box center [239, 304] width 5 height 5
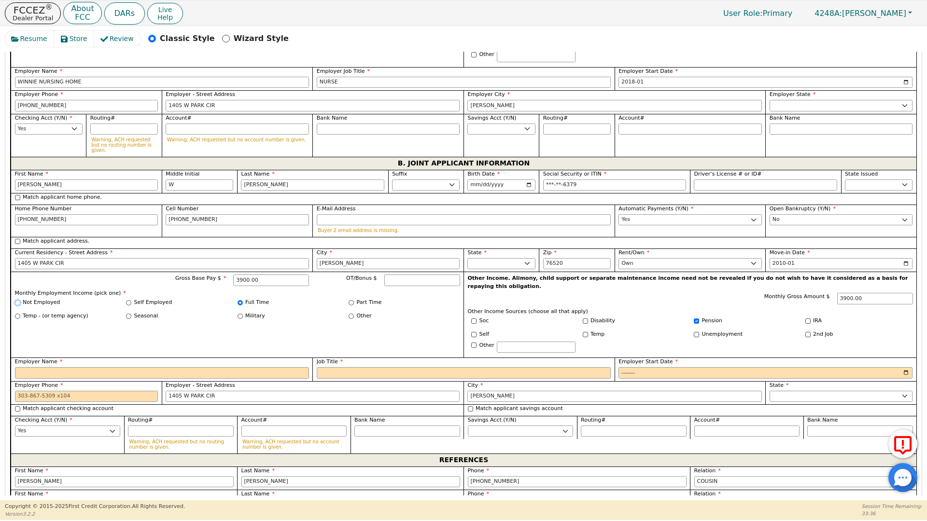
click at [17, 300] on input "Not Employed" at bounding box center [17, 302] width 5 height 5
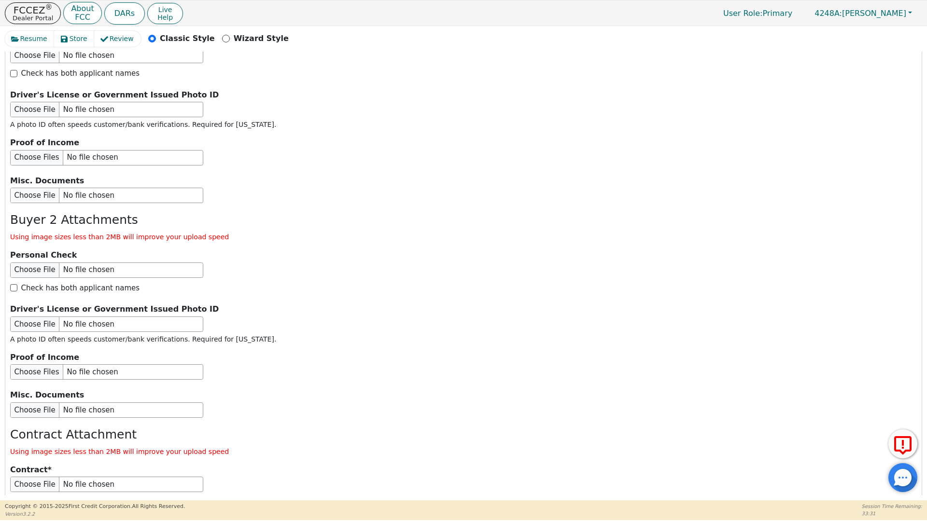
scroll to position [1555, 0]
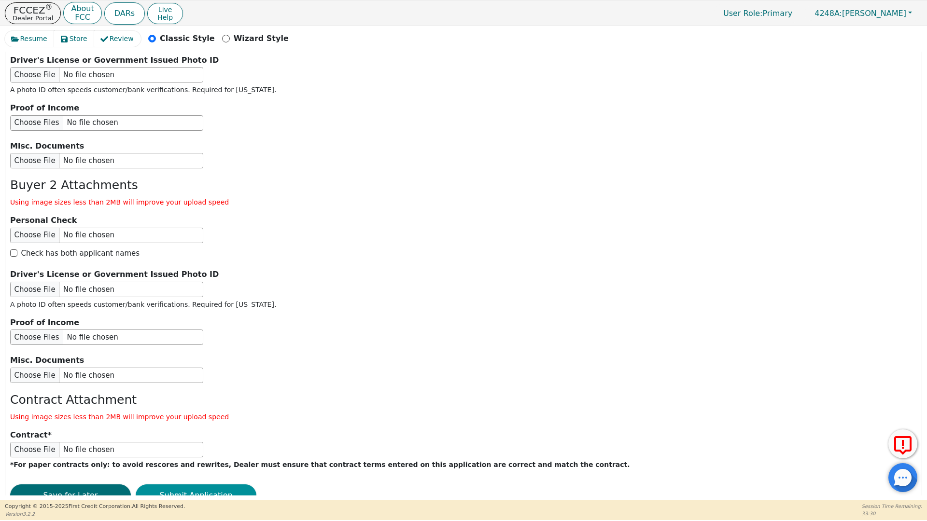
click at [208, 485] on button "Submit Application" at bounding box center [196, 496] width 121 height 22
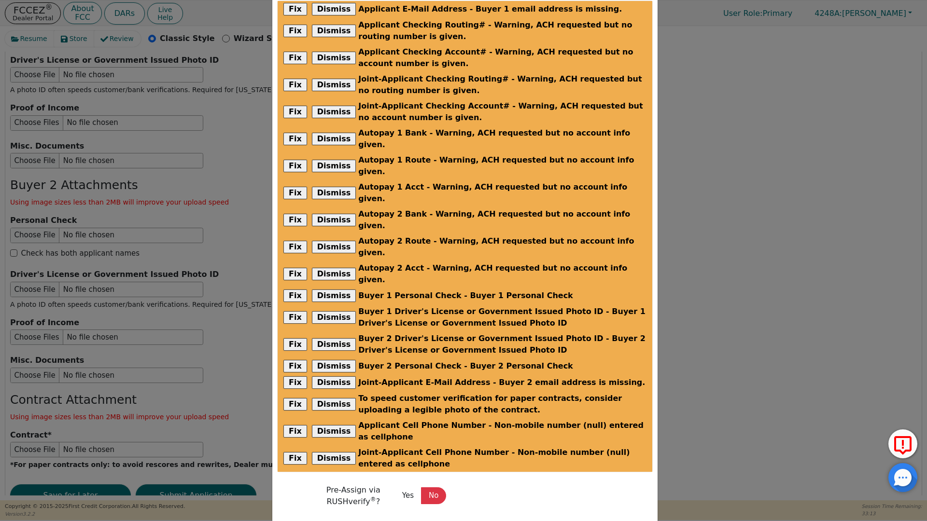
scroll to position [53, 0]
